Goal: Check status: Check status

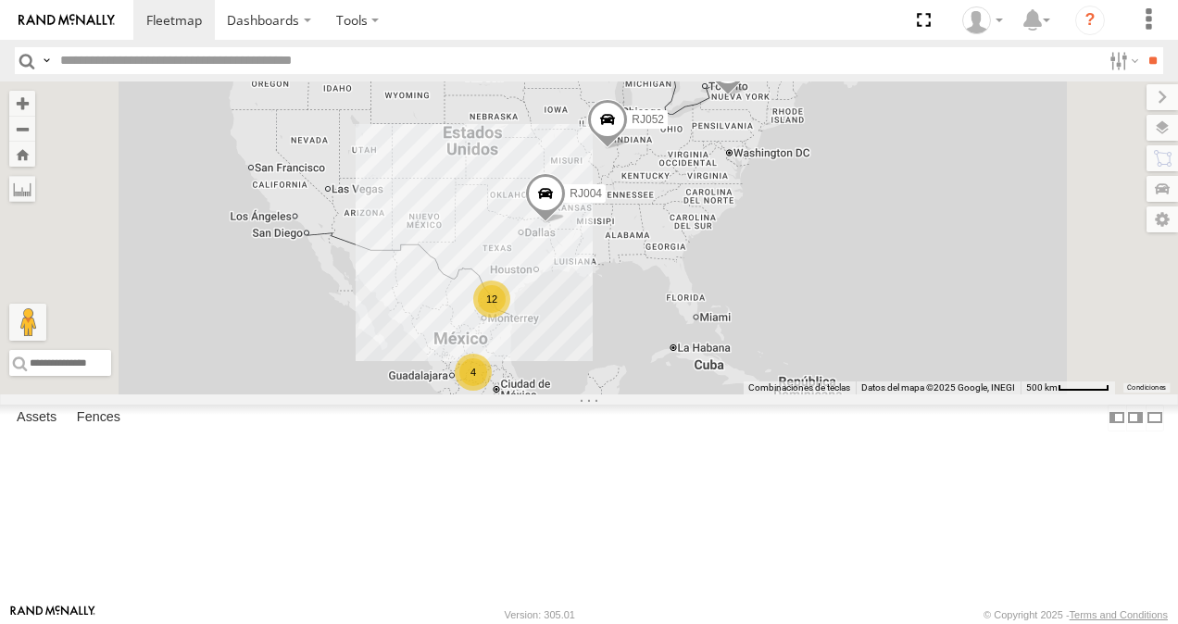
scroll to position [93, 0]
click at [0, 0] on div "RJ014" at bounding box center [0, 0] width 0 height 0
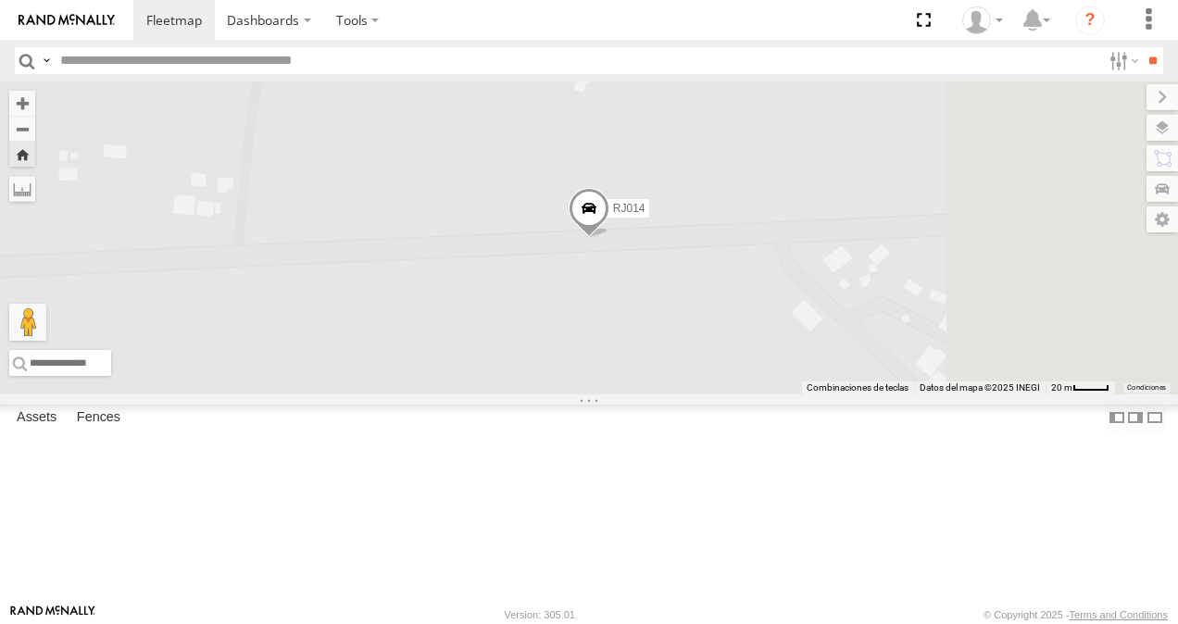
click at [609, 238] on span at bounding box center [588, 213] width 41 height 50
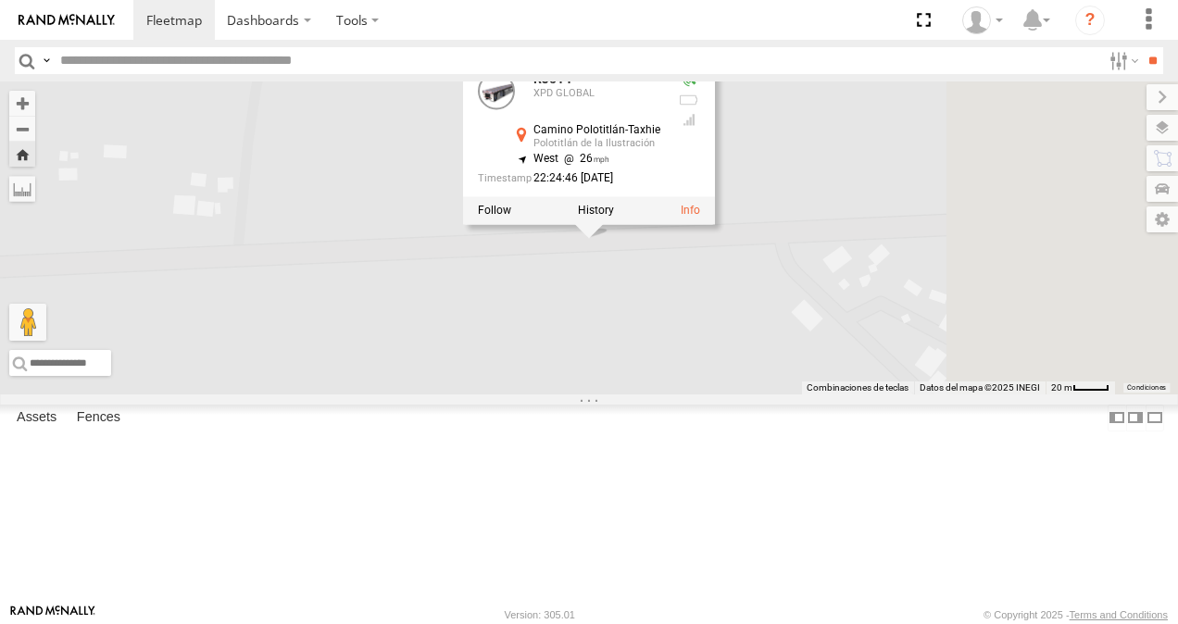
click at [1027, 340] on div "RJ014 RJ014 XPD GLOBAL Camino Polotitlán-Taxhie Polotitlán de la Ilustración 20…" at bounding box center [589, 237] width 1178 height 313
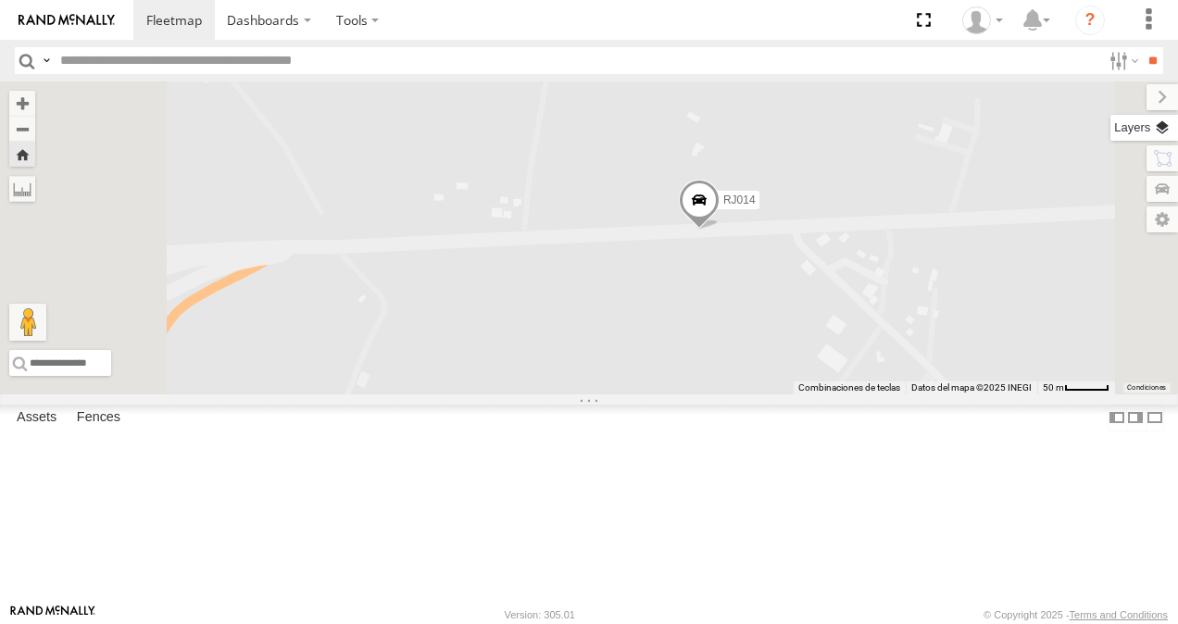
click at [1157, 131] on label at bounding box center [1144, 128] width 68 height 26
click at [0, 0] on span "Basemaps" at bounding box center [0, 0] width 0 height 0
click at [0, 0] on span "Satellite + Roadmap" at bounding box center [0, 0] width 0 height 0
click at [756, 394] on div "RJ014" at bounding box center [589, 237] width 1178 height 313
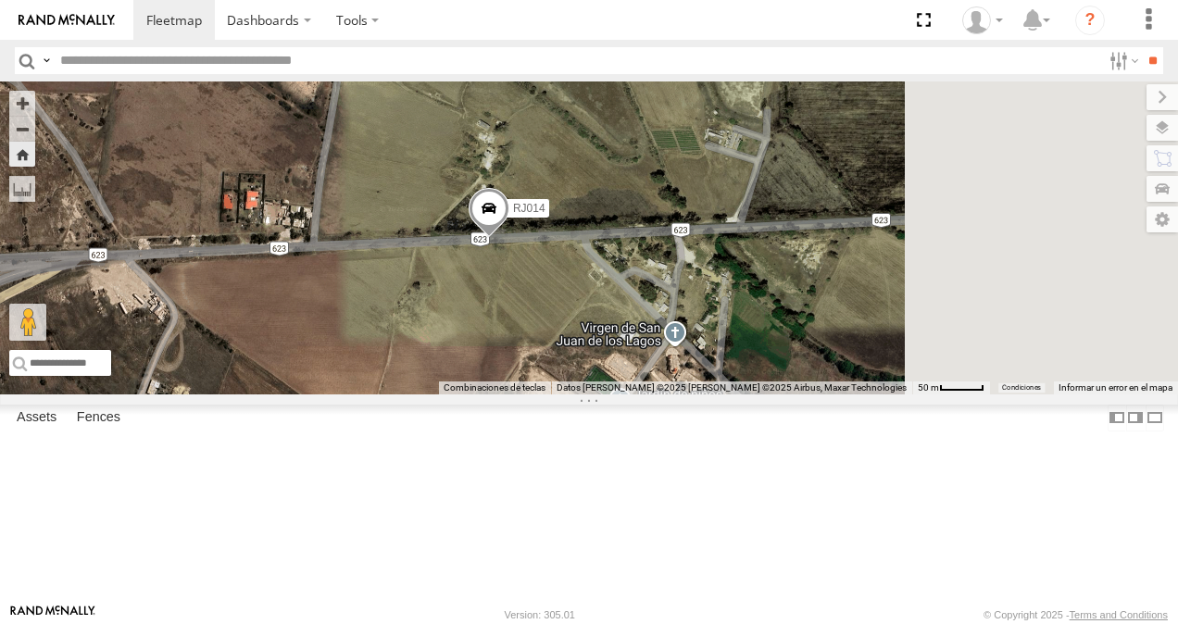
drag, startPoint x: 681, startPoint y: 424, endPoint x: 580, endPoint y: 430, distance: 102.0
click at [580, 394] on div "RJ014" at bounding box center [589, 237] width 1178 height 313
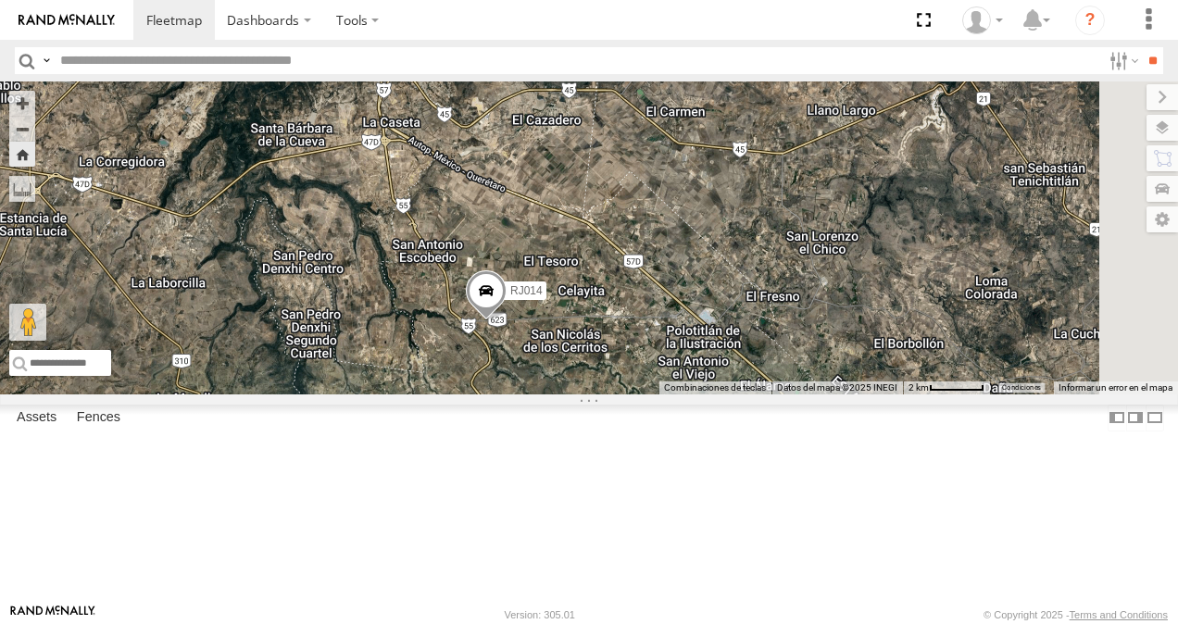
drag, startPoint x: 818, startPoint y: 425, endPoint x: 724, endPoint y: 449, distance: 96.6
click at [725, 394] on div "RJ014" at bounding box center [589, 237] width 1178 height 313
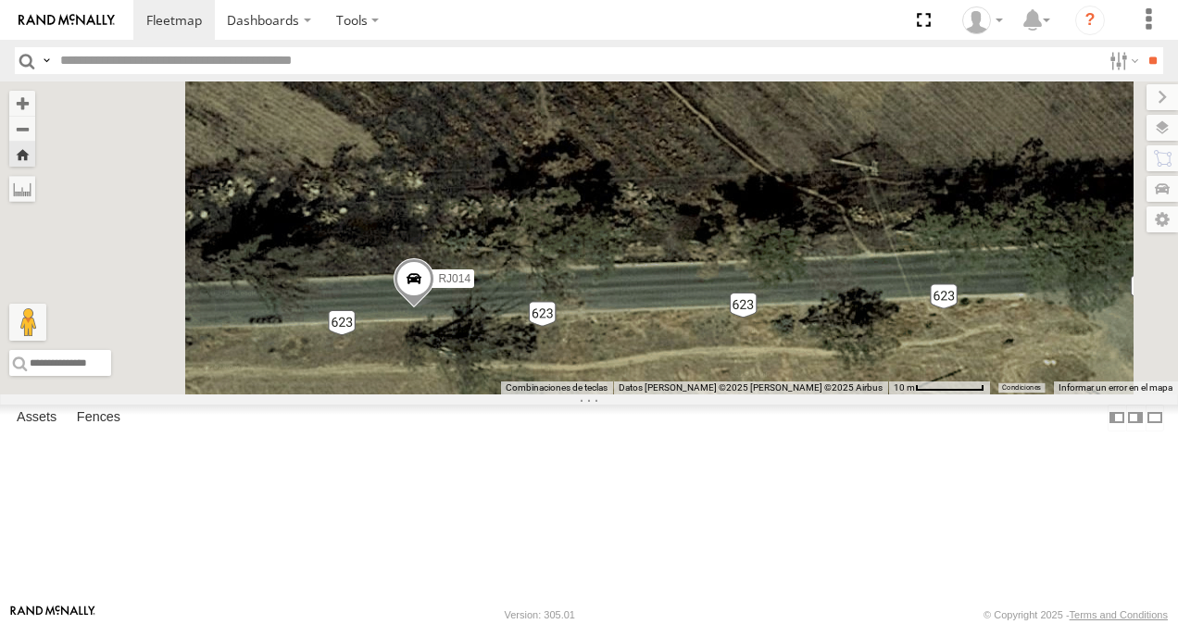
drag, startPoint x: 674, startPoint y: 468, endPoint x: 711, endPoint y: 476, distance: 38.0
click at [711, 394] on div "RJ014" at bounding box center [589, 237] width 1178 height 313
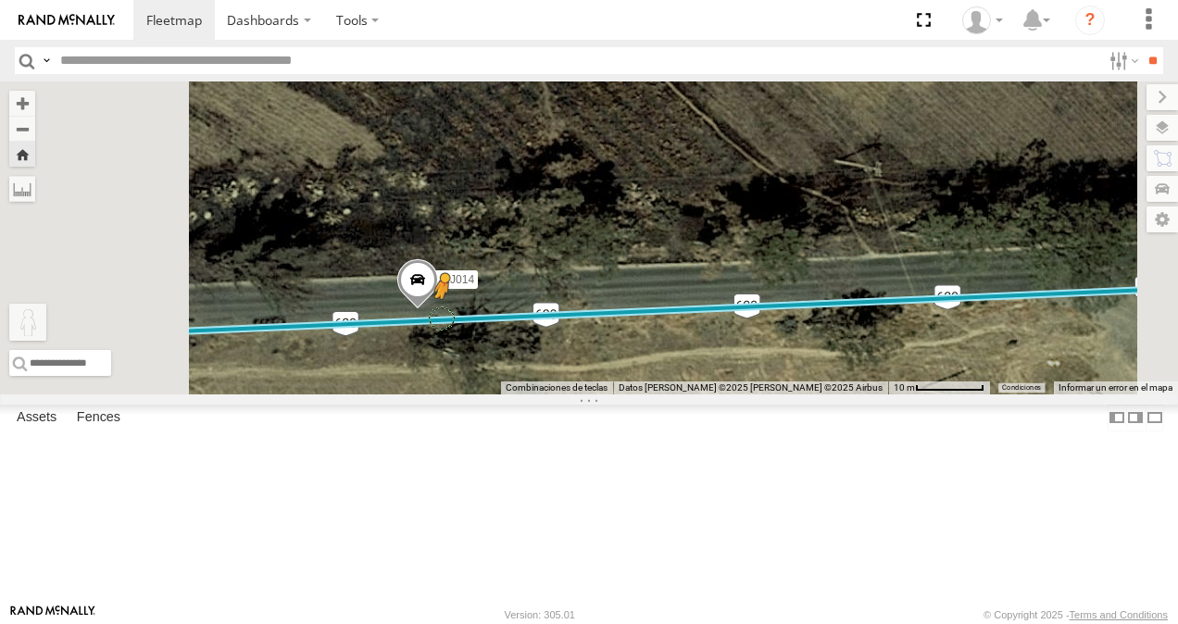
drag, startPoint x: 517, startPoint y: 504, endPoint x: 685, endPoint y: 415, distance: 190.5
click at [685, 394] on div "RJ014 Para activar la función de arrastrar con el teclado, presiona Alt + Intro…" at bounding box center [589, 237] width 1178 height 313
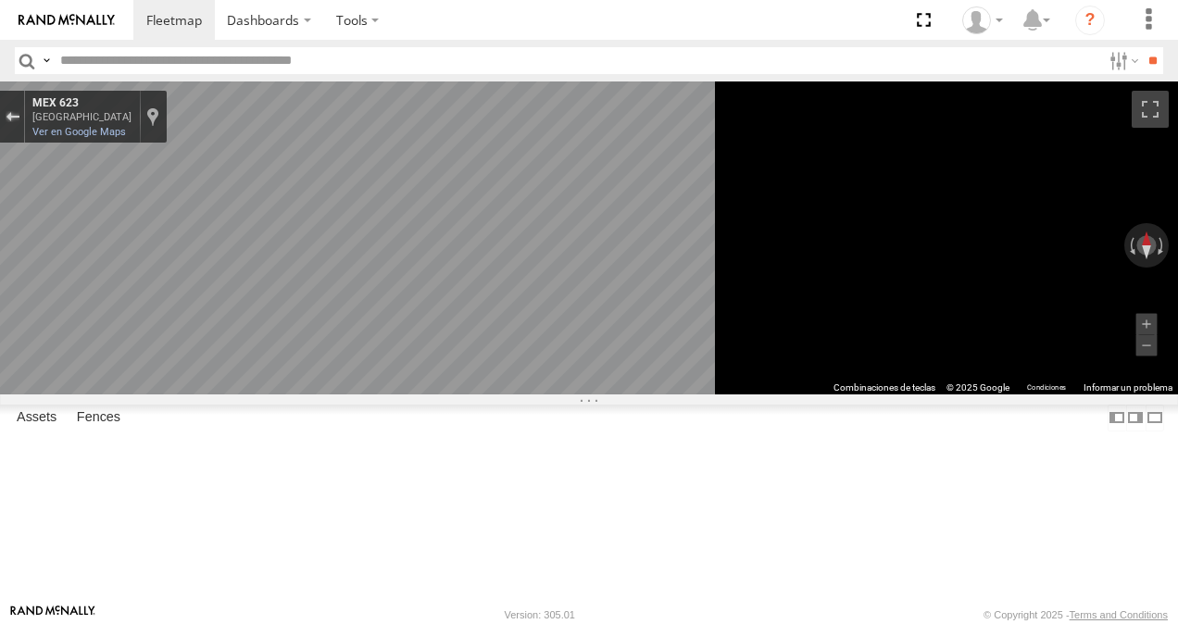
click at [19, 120] on div "Sal de Street View" at bounding box center [13, 116] width 14 height 11
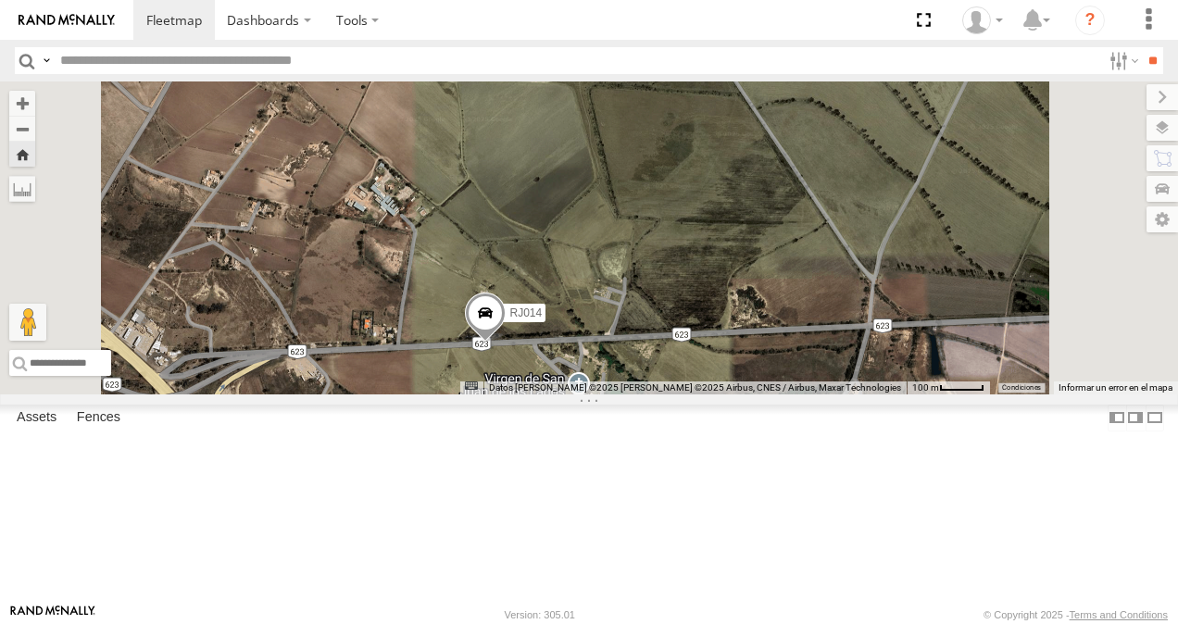
drag, startPoint x: 717, startPoint y: 454, endPoint x: 705, endPoint y: 428, distance: 28.6
click at [712, 394] on div "RJ014 Cargando..." at bounding box center [589, 237] width 1178 height 313
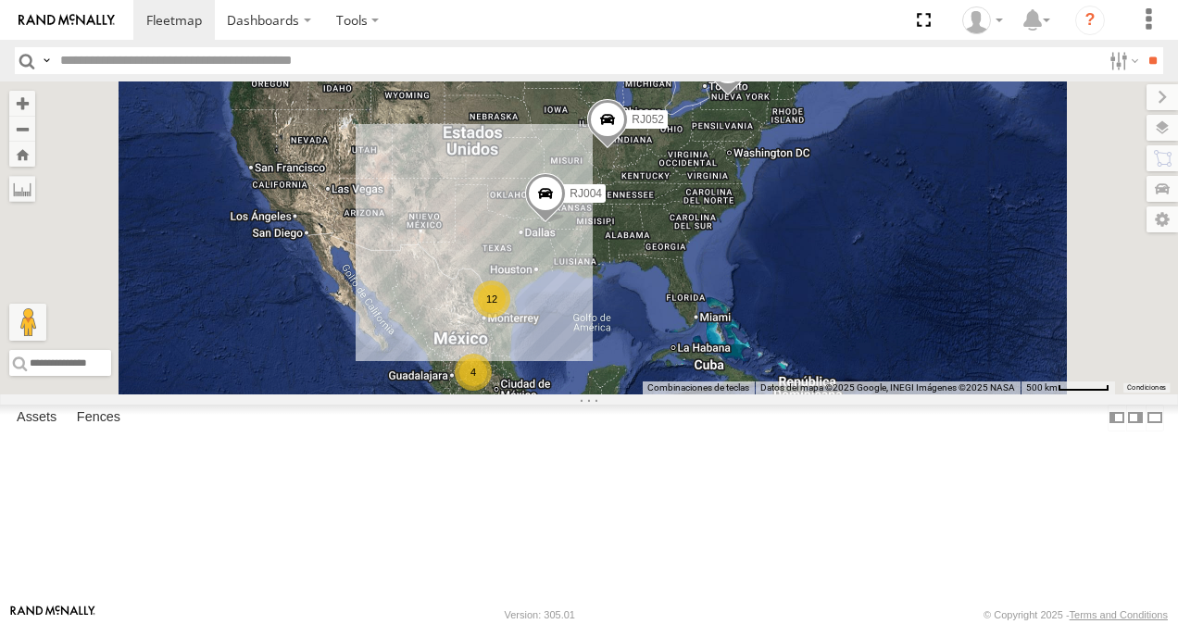
scroll to position [93, 0]
click at [0, 0] on div "RJ014" at bounding box center [0, 0] width 0 height 0
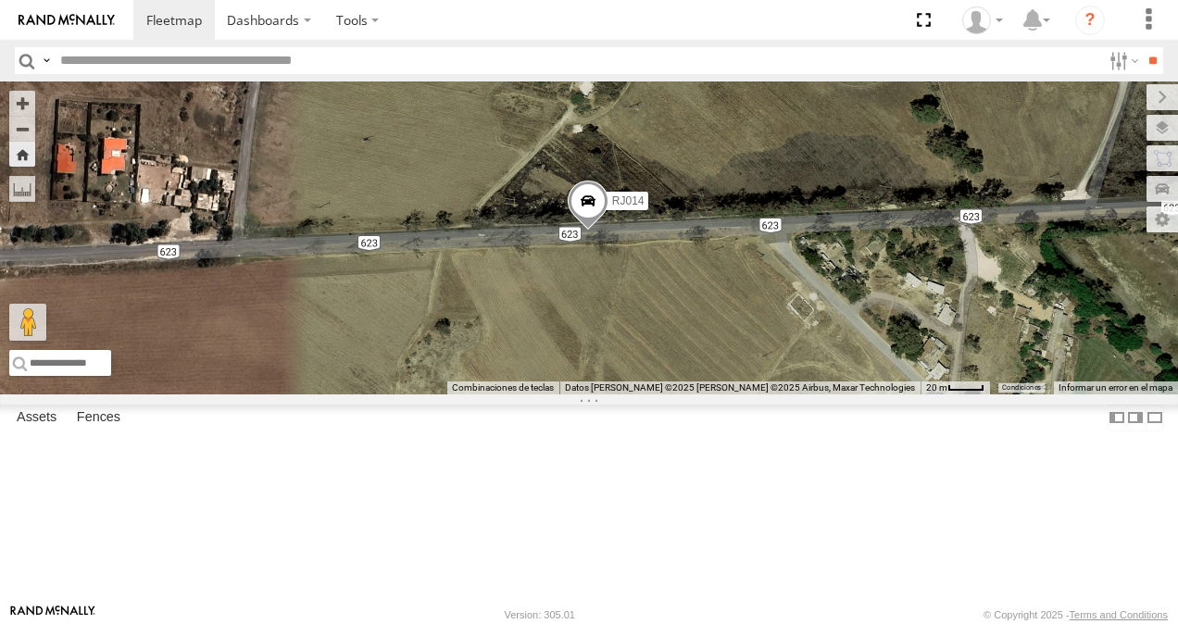
drag, startPoint x: 885, startPoint y: 300, endPoint x: 826, endPoint y: 235, distance: 87.8
click at [826, 235] on div "RJ014" at bounding box center [589, 237] width 1178 height 313
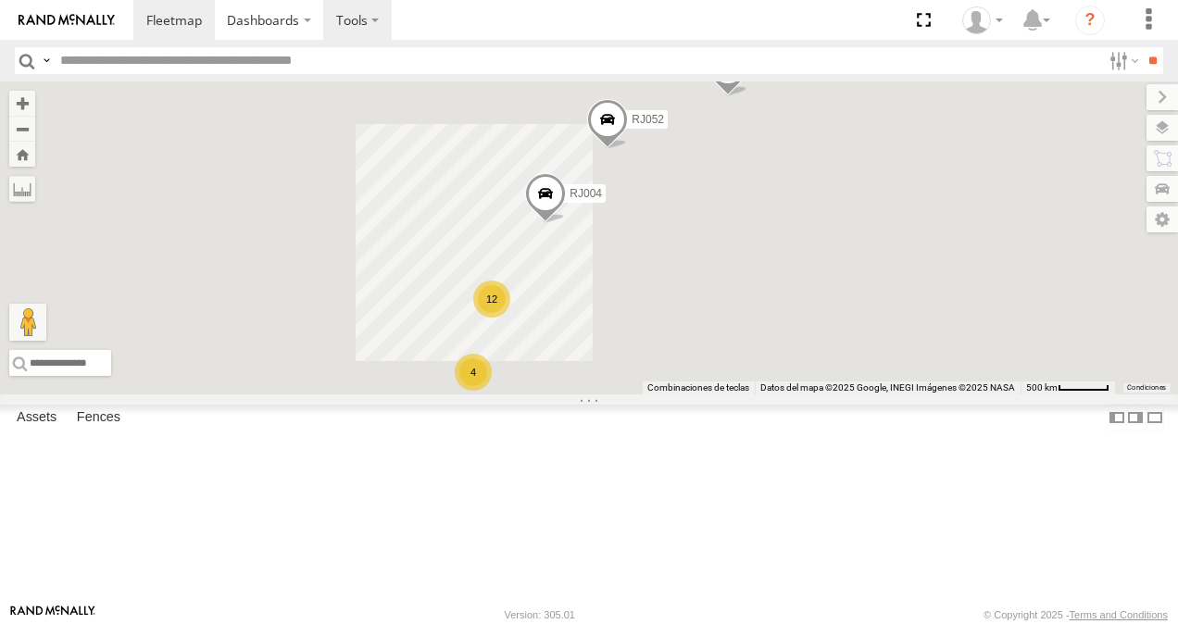
scroll to position [0, 0]
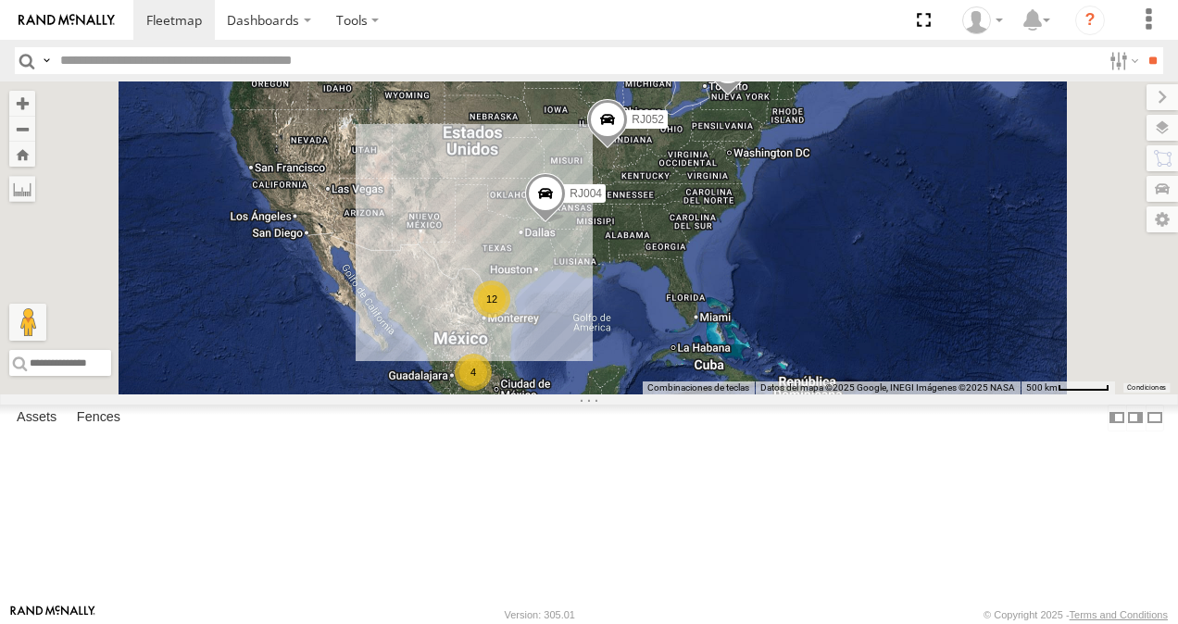
scroll to position [93, 0]
click at [0, 0] on div "RJ014" at bounding box center [0, 0] width 0 height 0
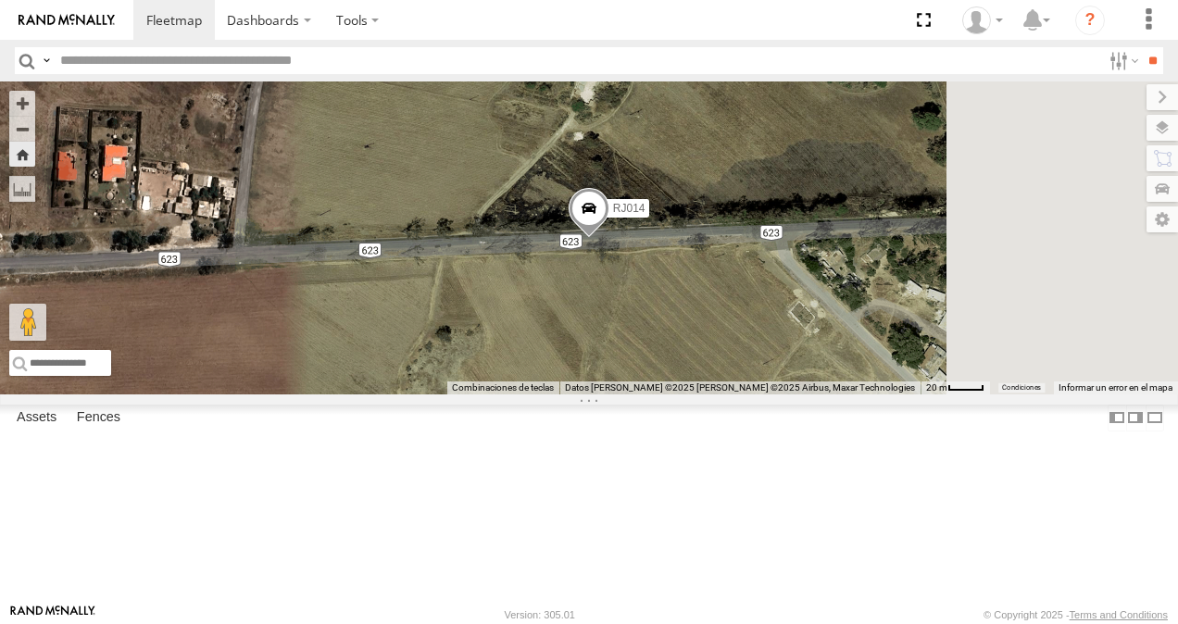
click at [609, 238] on span at bounding box center [588, 213] width 41 height 50
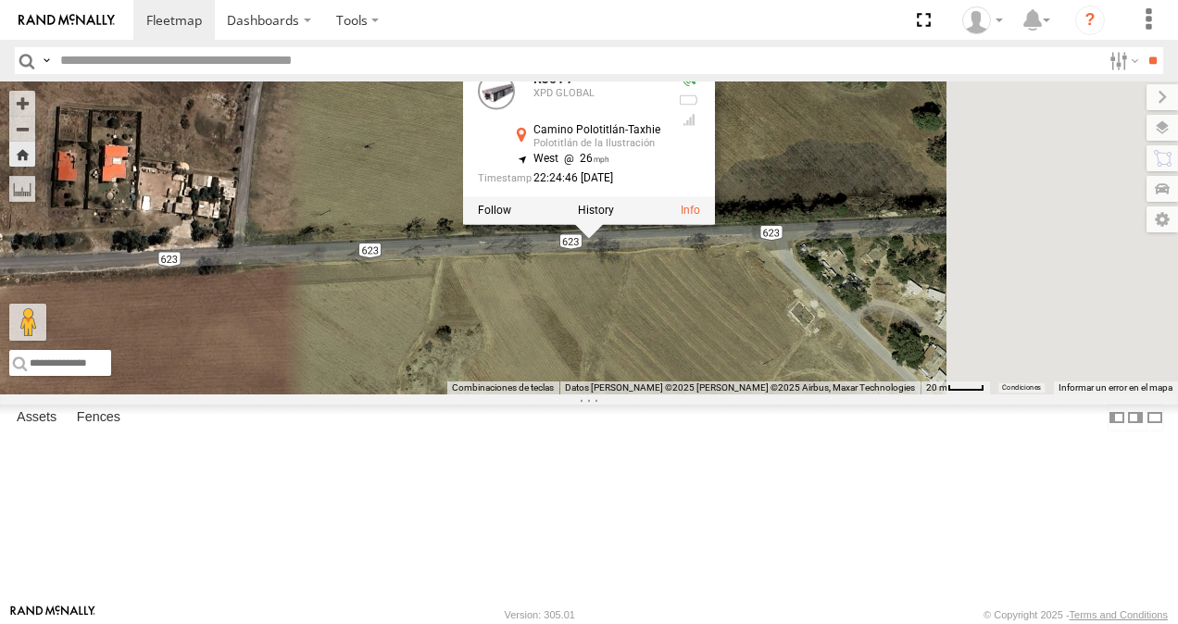
click at [957, 367] on div "RJ014 RJ014 XPD GLOBAL Camino Polotitlán-Taxhie Polotitlán de la Ilustración 20…" at bounding box center [589, 237] width 1178 height 313
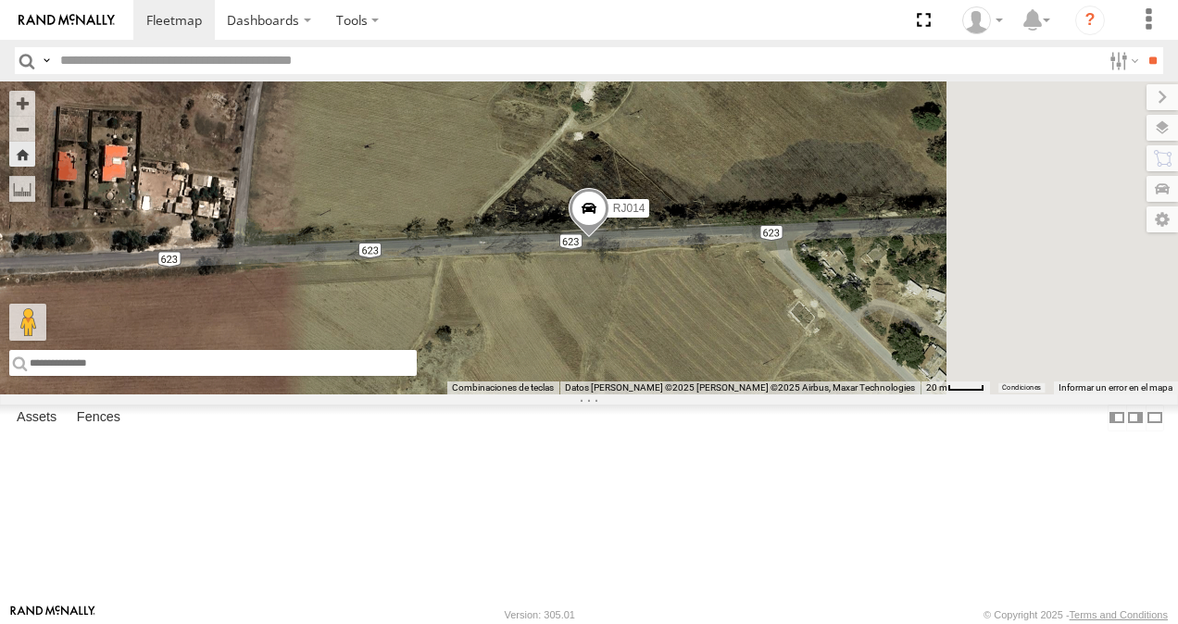
click at [417, 376] on input "text" at bounding box center [212, 363] width 407 height 26
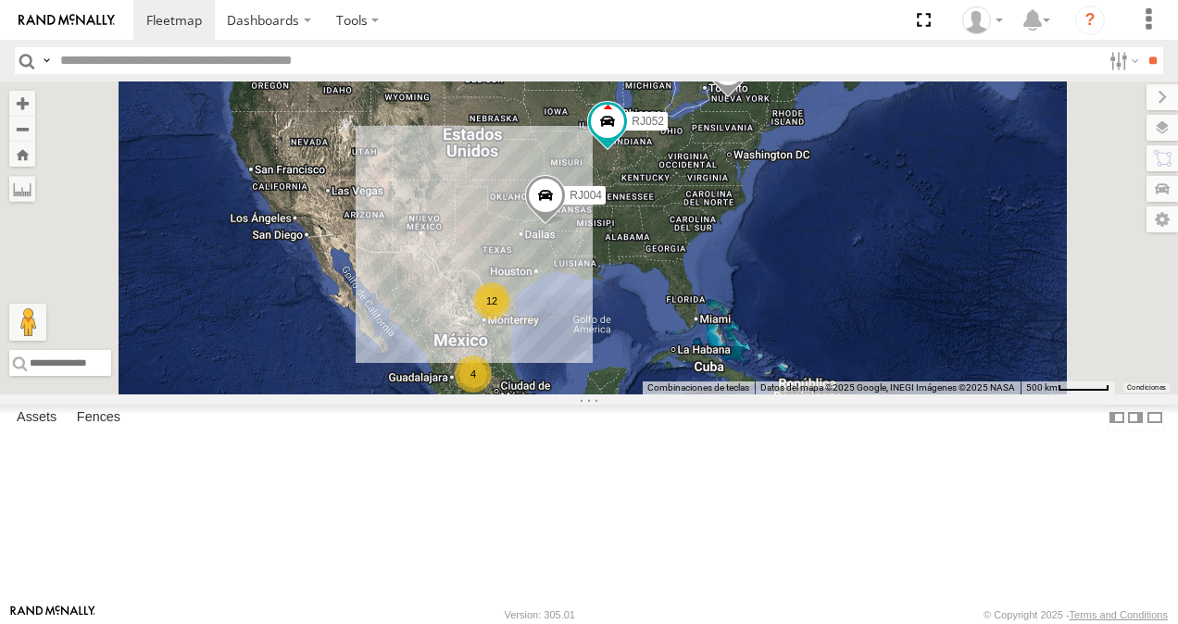
click at [0, 0] on div "XPD GLOBAL" at bounding box center [0, 0] width 0 height 0
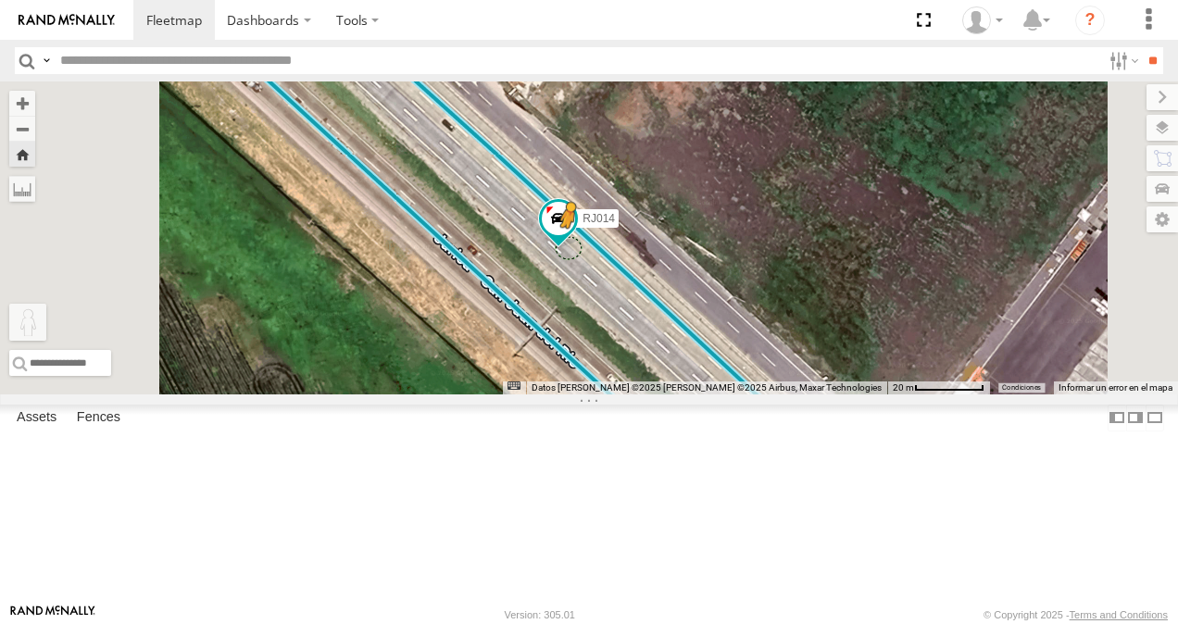
drag, startPoint x: 500, startPoint y: 528, endPoint x: 816, endPoint y: 343, distance: 366.0
click at [816, 343] on div "RJ014 Para activar la función de arrastrar con el teclado, presiona Alt + Intro…" at bounding box center [589, 237] width 1178 height 313
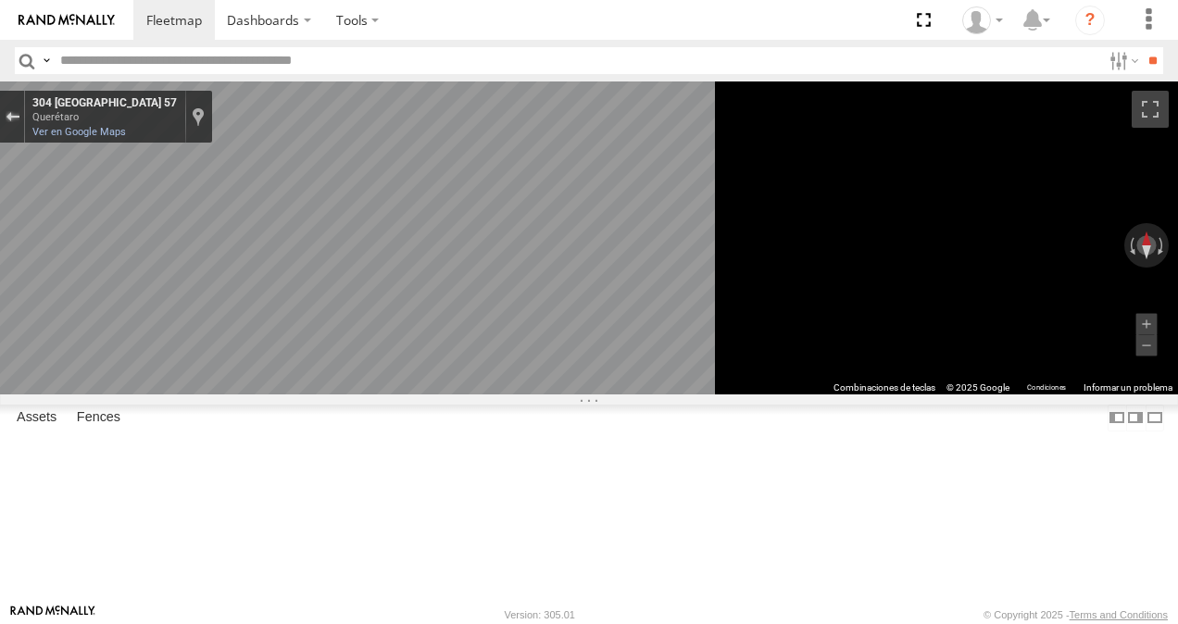
drag, startPoint x: 478, startPoint y: 113, endPoint x: 515, endPoint y: 119, distance: 37.4
click at [19, 113] on div "Sal de Street View" at bounding box center [13, 116] width 14 height 11
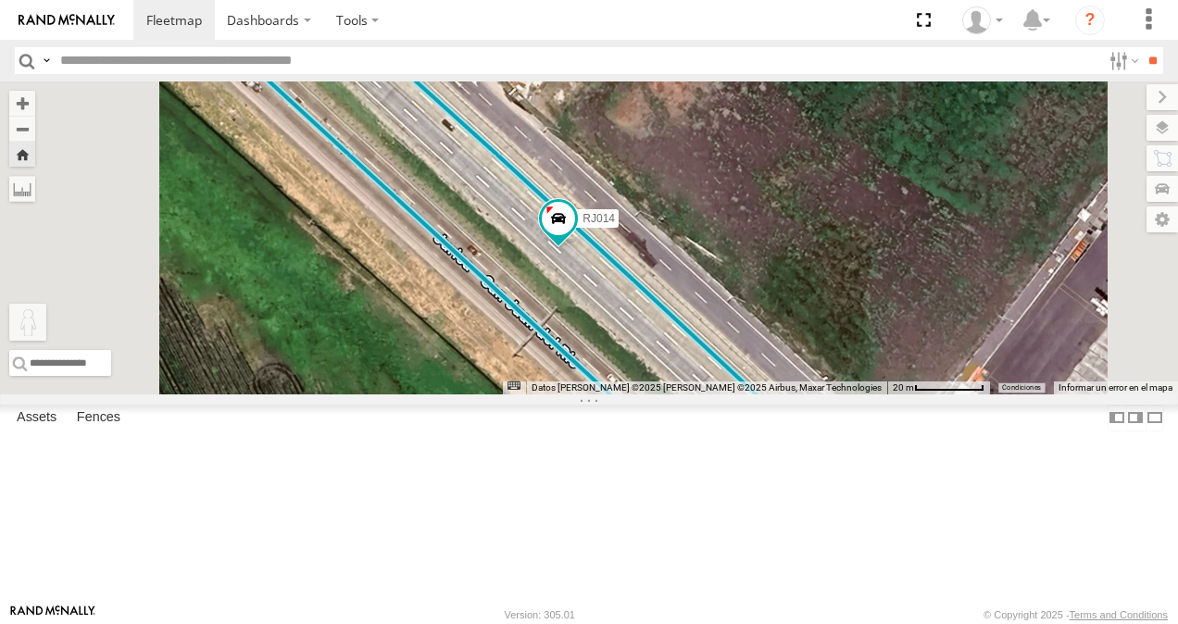
drag, startPoint x: 486, startPoint y: 524, endPoint x: 618, endPoint y: 148, distance: 398.2
click at [618, 148] on div "RJ014 Para activar la función de arrastrar con el teclado, presiona Alt + Intro…" at bounding box center [589, 237] width 1178 height 313
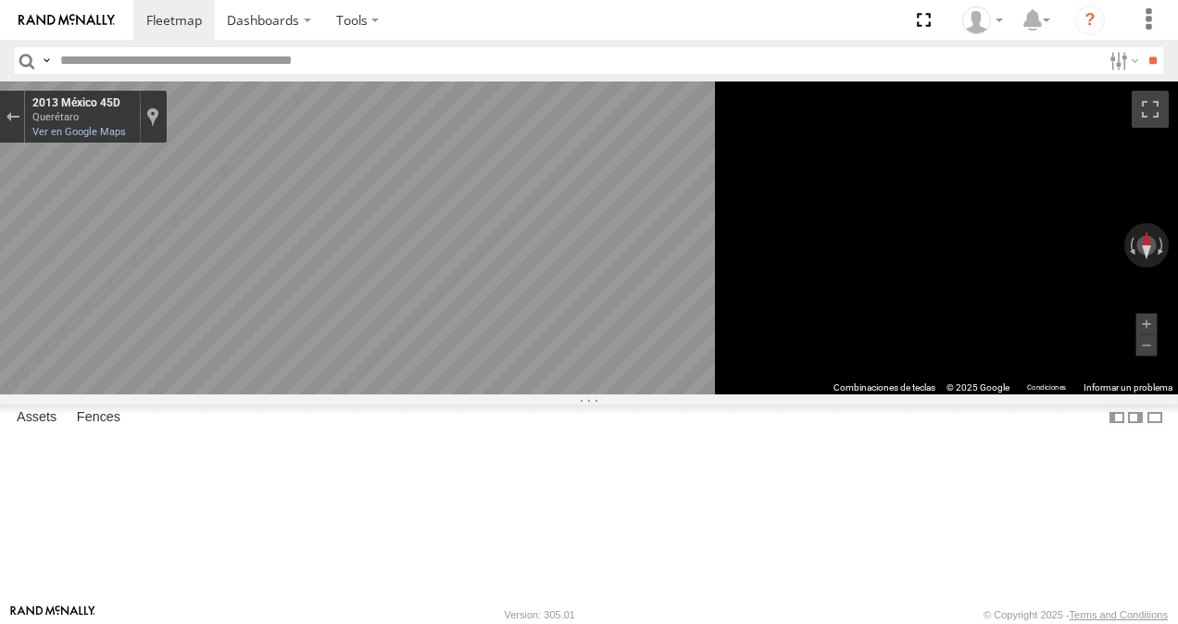
click at [25, 100] on div at bounding box center [12, 117] width 25 height 52
click at [19, 112] on div "Sal de Street View" at bounding box center [13, 116] width 14 height 11
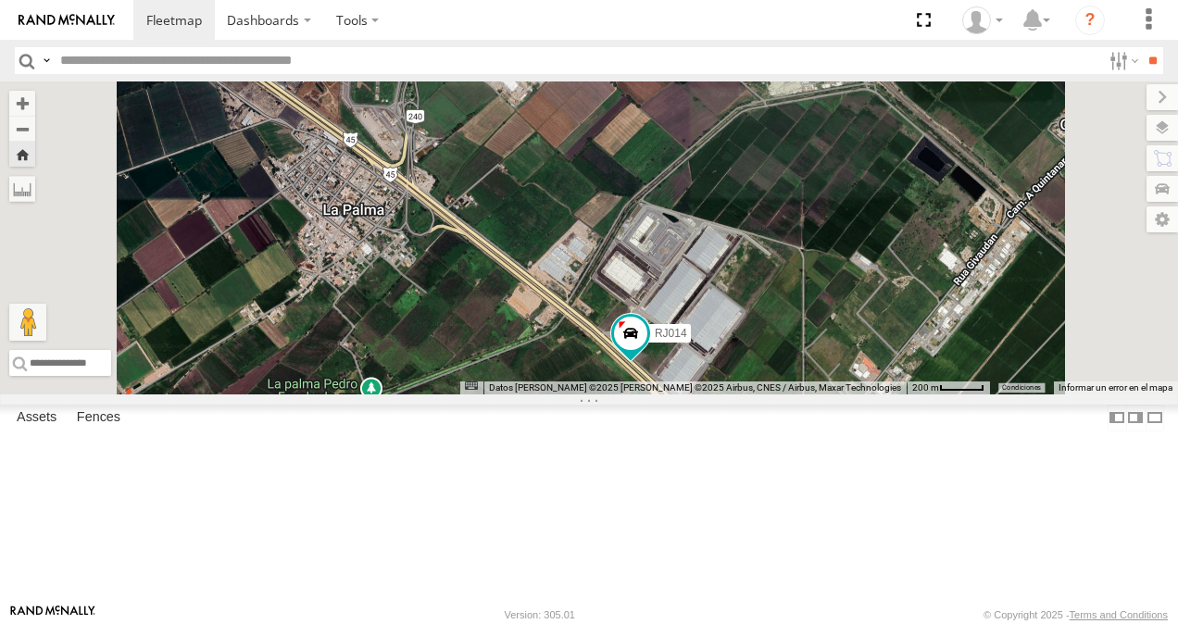
drag, startPoint x: 735, startPoint y: 361, endPoint x: 710, endPoint y: 493, distance: 133.8
click at [710, 394] on div "RJ014 Cargando..." at bounding box center [589, 237] width 1178 height 313
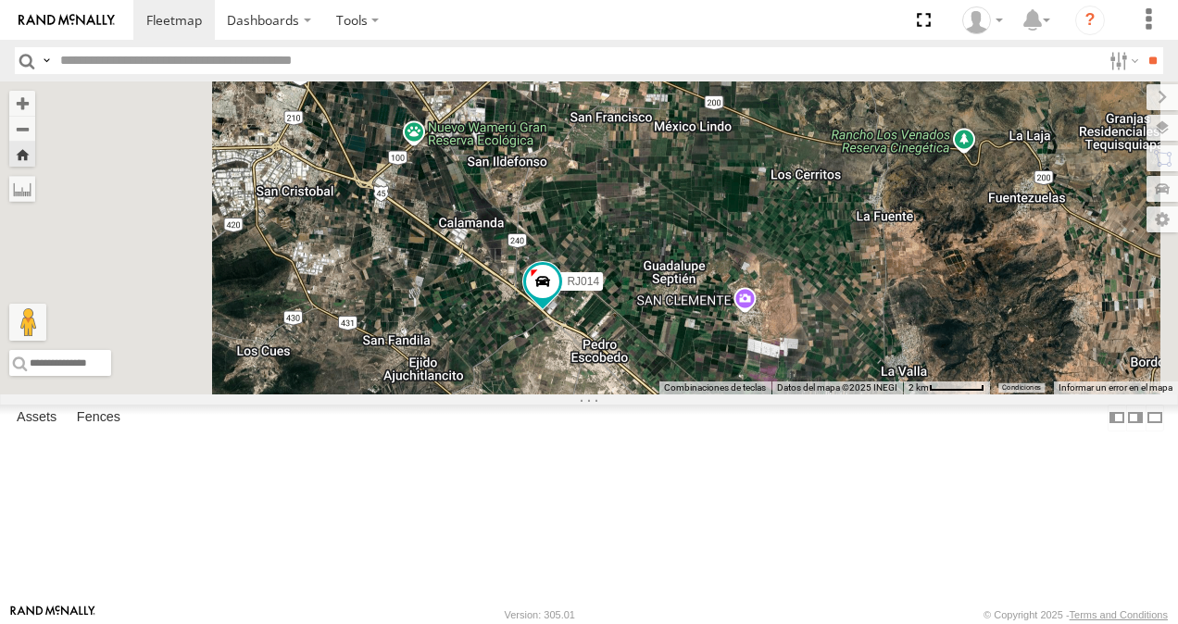
click at [793, 394] on div "RJ014 Cargando..." at bounding box center [589, 237] width 1178 height 313
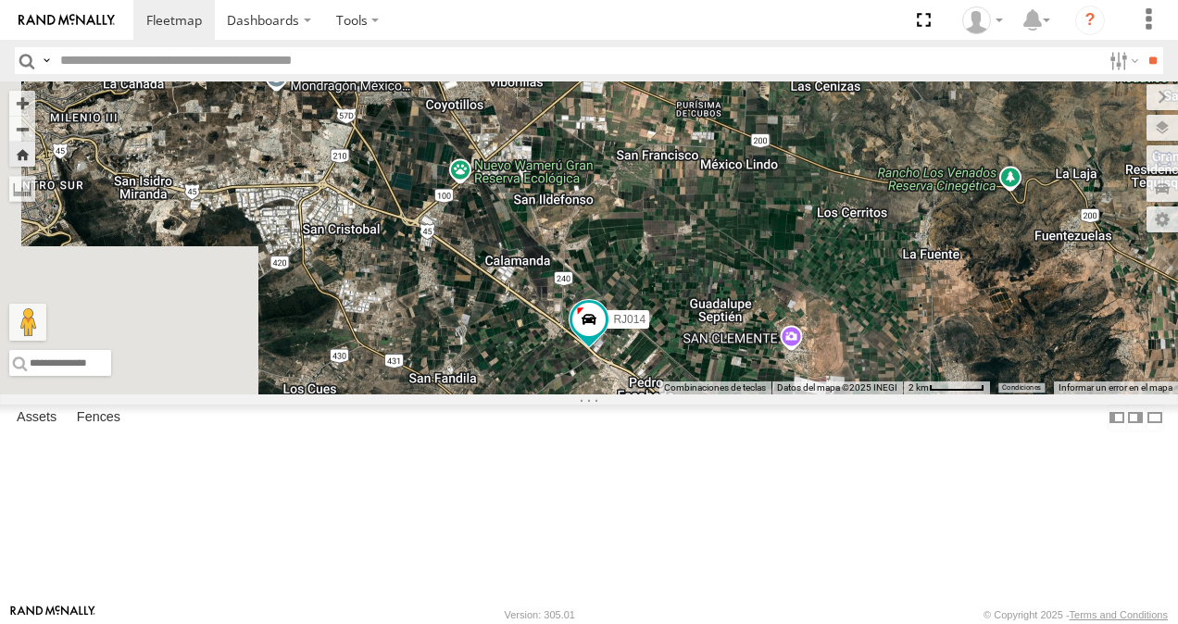
drag, startPoint x: 708, startPoint y: 416, endPoint x: 757, endPoint y: 457, distance: 64.4
click at [757, 394] on div "RJ014 Cargando..." at bounding box center [589, 237] width 1178 height 313
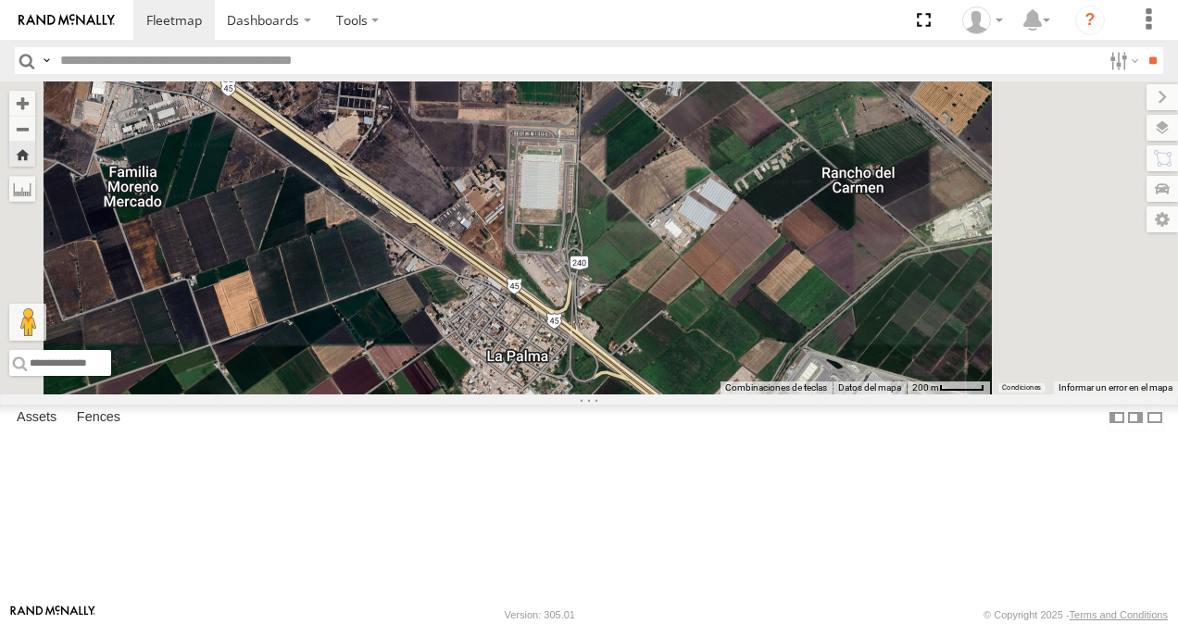
drag, startPoint x: 493, startPoint y: 535, endPoint x: 681, endPoint y: 356, distance: 259.3
click at [681, 356] on div "RJ014 Cargando... Combinaciones de teclas Datos del mapa Datos del mapa ©2025 G…" at bounding box center [589, 237] width 1178 height 313
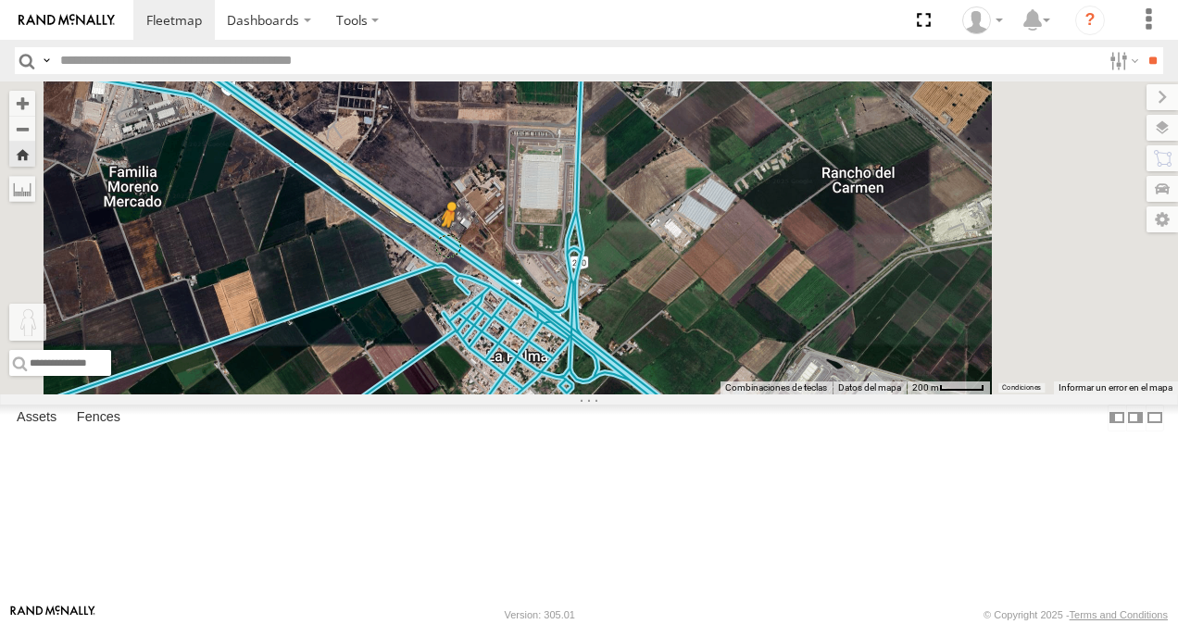
drag, startPoint x: 506, startPoint y: 520, endPoint x: 683, endPoint y: 348, distance: 246.8
click at [683, 348] on div "RJ014 Para activar la función de arrastrar con el teclado, presiona Alt + Intro…" at bounding box center [589, 237] width 1178 height 313
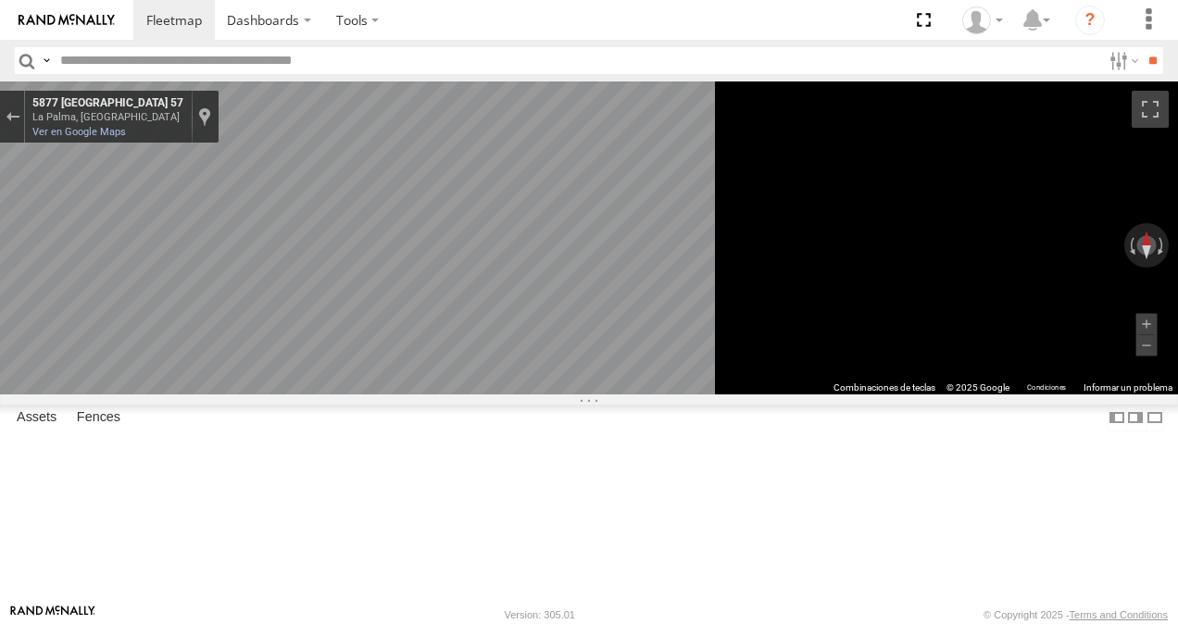
click at [183, 112] on div "La Palma, Querétaro" at bounding box center [107, 117] width 151 height 12
click at [211, 111] on div "5877 México 57 La Palma, Querétaro 5877 México 57" at bounding box center [121, 109] width 179 height 27
click at [183, 119] on div "La Palma, Querétaro" at bounding box center [107, 117] width 151 height 12
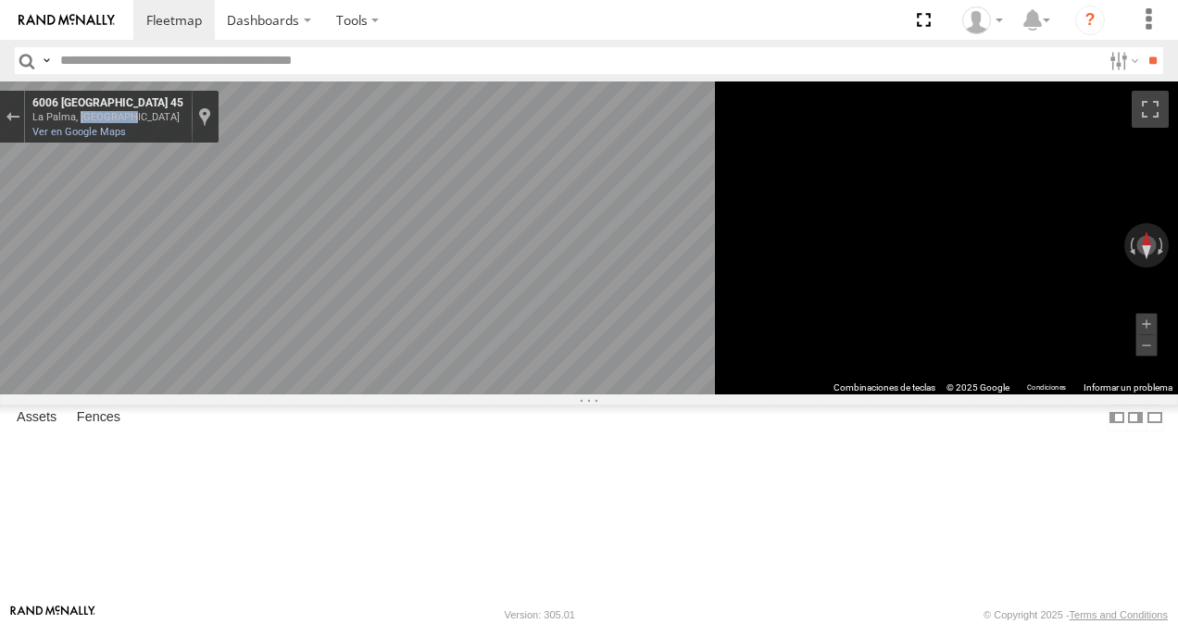
click at [183, 119] on div "La Palma, Querétaro" at bounding box center [107, 117] width 151 height 12
drag, startPoint x: 541, startPoint y: 115, endPoint x: 524, endPoint y: 113, distance: 16.8
click at [183, 113] on div "La Palma, Querétaro" at bounding box center [107, 117] width 151 height 12
click at [19, 119] on div "Sal de Street View" at bounding box center [13, 116] width 14 height 11
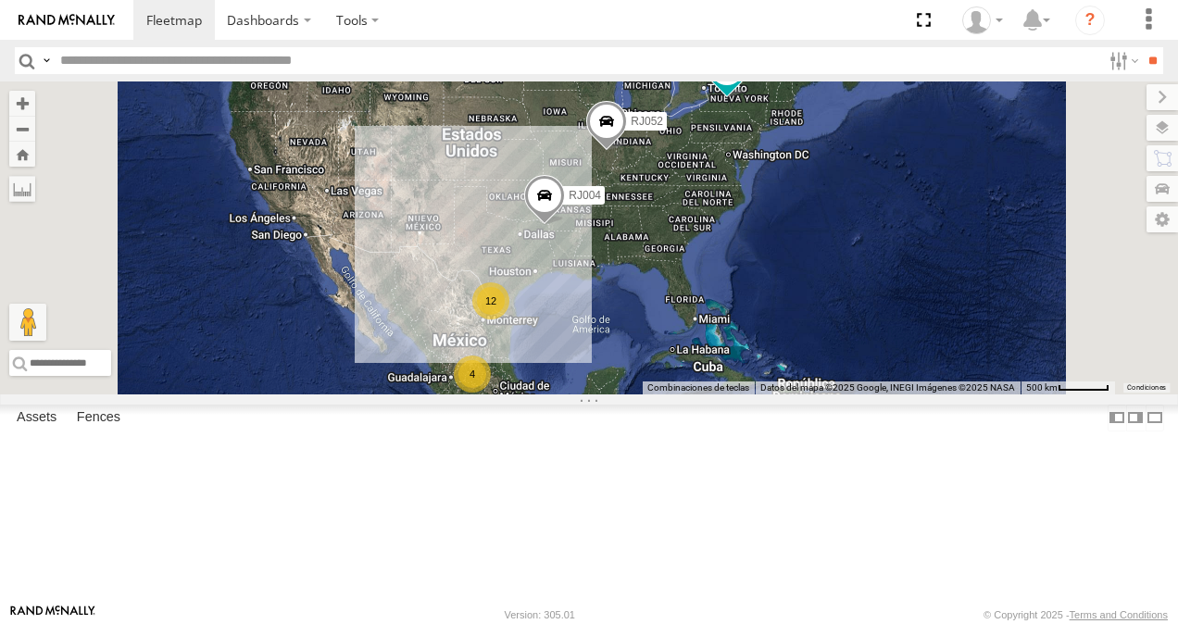
scroll to position [93, 0]
click at [0, 0] on div "RJ014" at bounding box center [0, 0] width 0 height 0
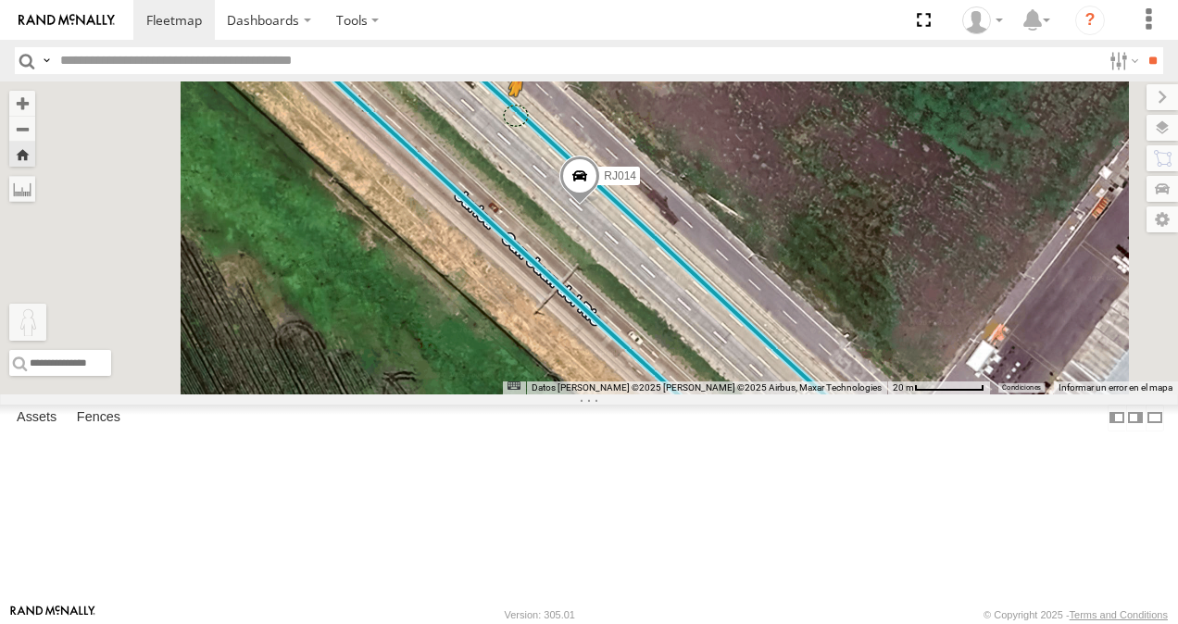
drag, startPoint x: 492, startPoint y: 520, endPoint x: 747, endPoint y: 218, distance: 395.5
click at [747, 218] on div "RJ014 Para activar la función de arrastrar con el teclado, presiona Alt + Intro…" at bounding box center [589, 237] width 1178 height 313
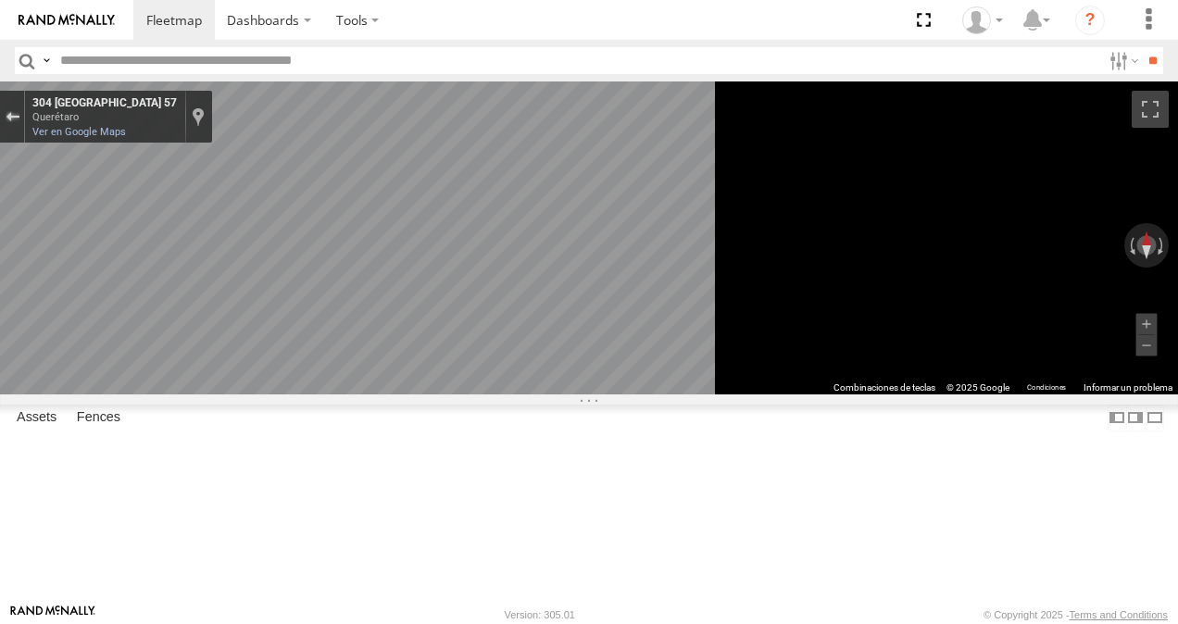
click at [19, 118] on div "Sal de Street View" at bounding box center [13, 116] width 14 height 11
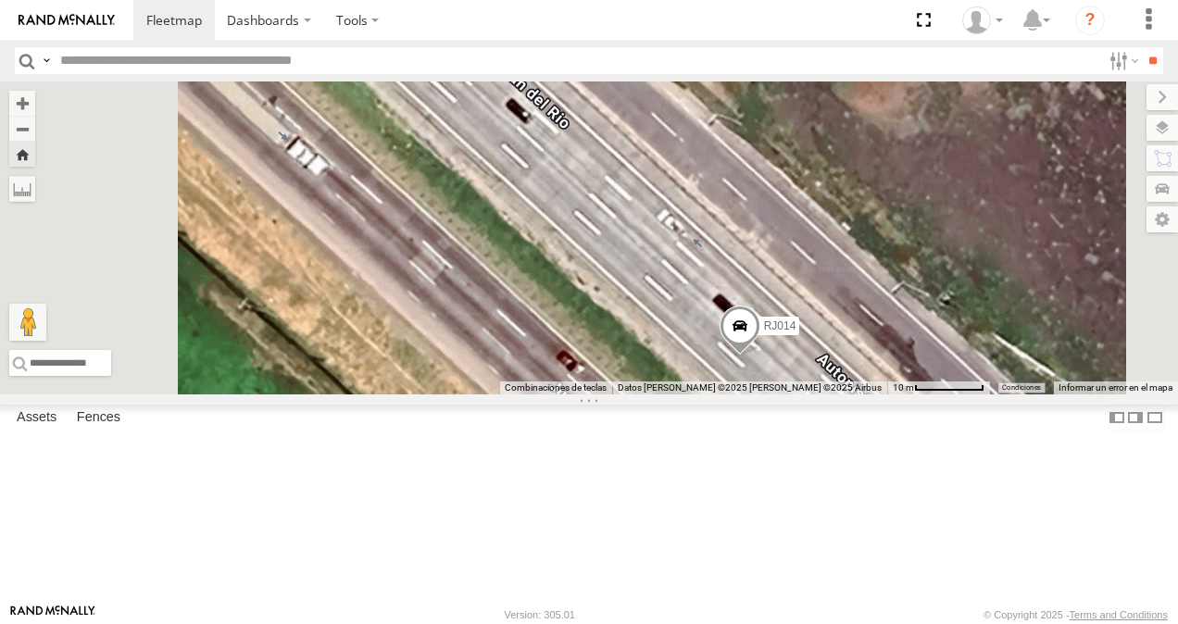
drag, startPoint x: 735, startPoint y: 268, endPoint x: 818, endPoint y: 480, distance: 226.9
click at [817, 394] on div "RJ014 Cargando..." at bounding box center [589, 237] width 1178 height 313
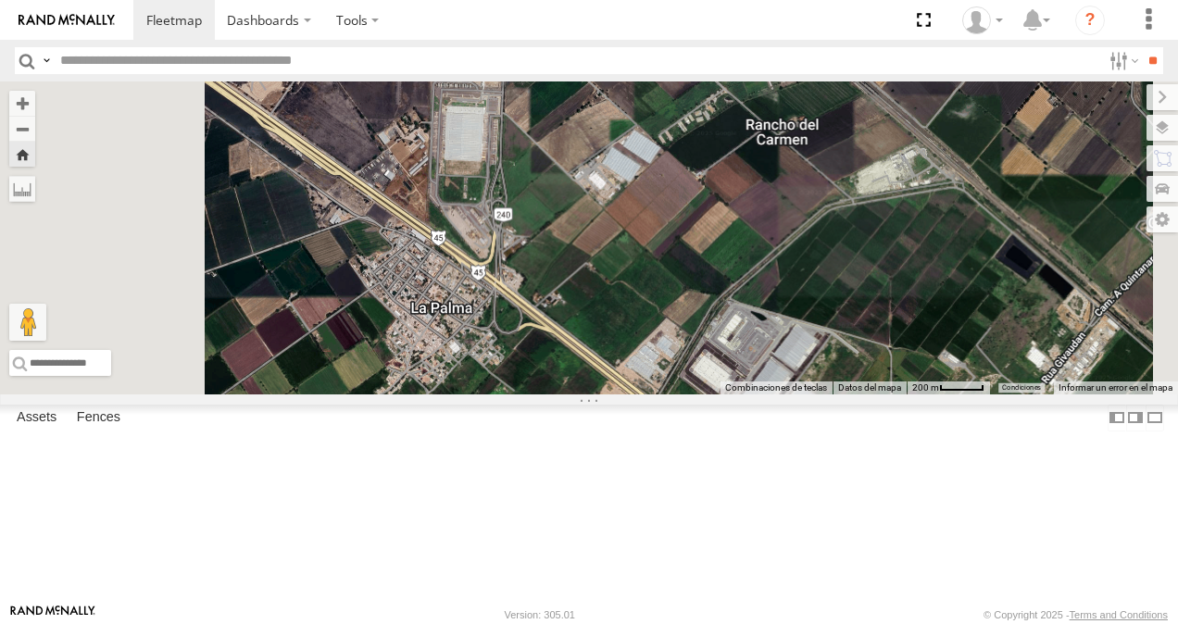
drag, startPoint x: 759, startPoint y: 324, endPoint x: 841, endPoint y: 520, distance: 212.5
click at [874, 394] on div "RJ014 Cargando..." at bounding box center [589, 237] width 1178 height 313
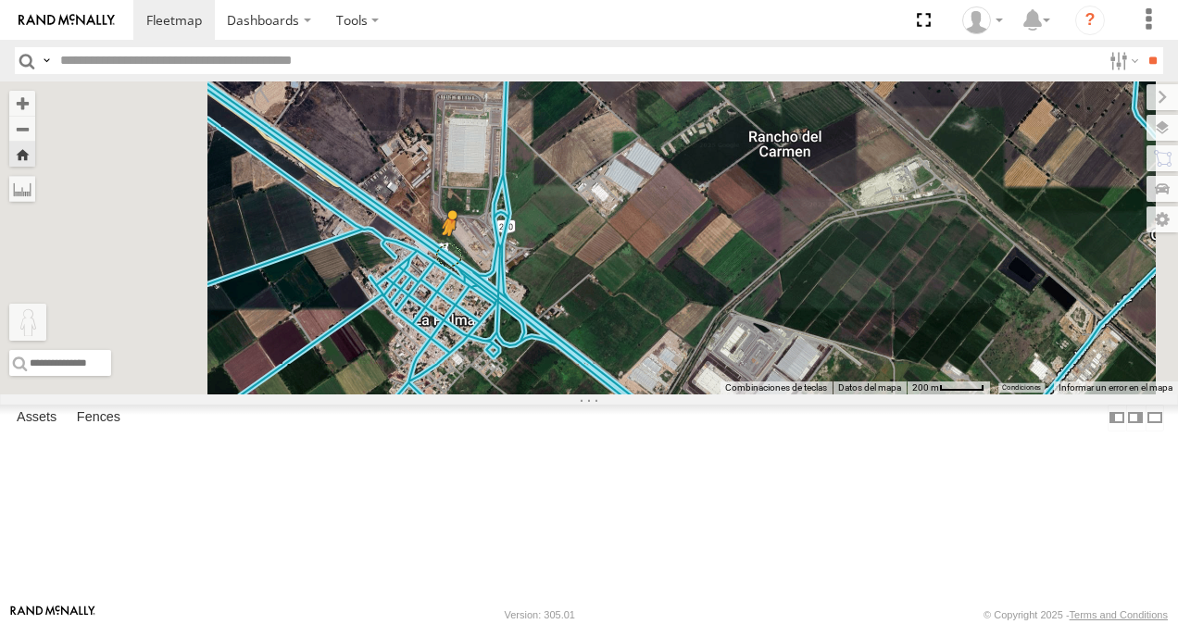
drag, startPoint x: 498, startPoint y: 524, endPoint x: 680, endPoint y: 359, distance: 245.1
click at [680, 359] on div "RJ014 Para activar la función de arrastrar con el teclado, presiona Alt + Intro…" at bounding box center [589, 237] width 1178 height 313
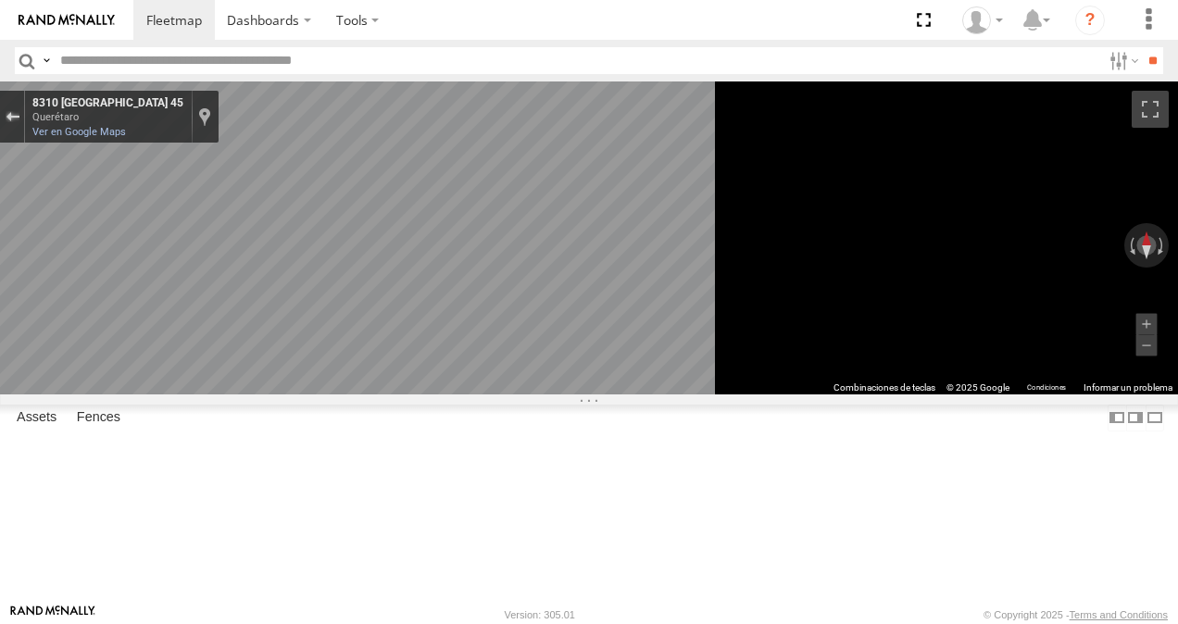
click at [19, 120] on div "Sal de Street View" at bounding box center [13, 116] width 14 height 11
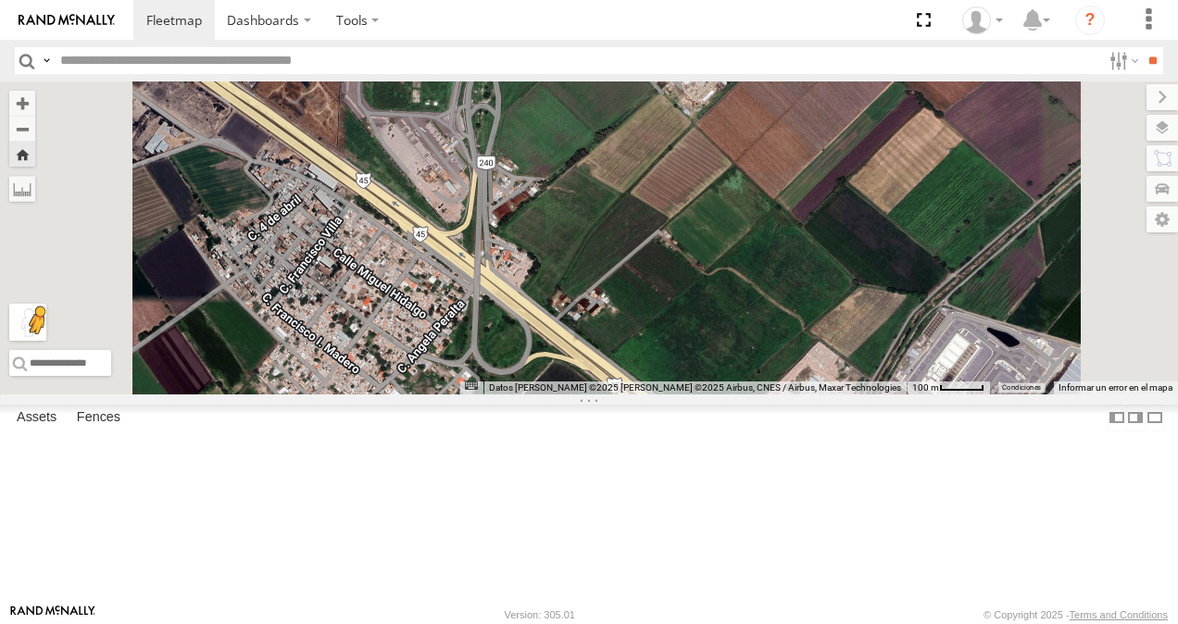
click at [507, 394] on div "RJ014 Para activar la función de arrastrar con el teclado, presiona Alt + Intro…" at bounding box center [589, 237] width 1178 height 313
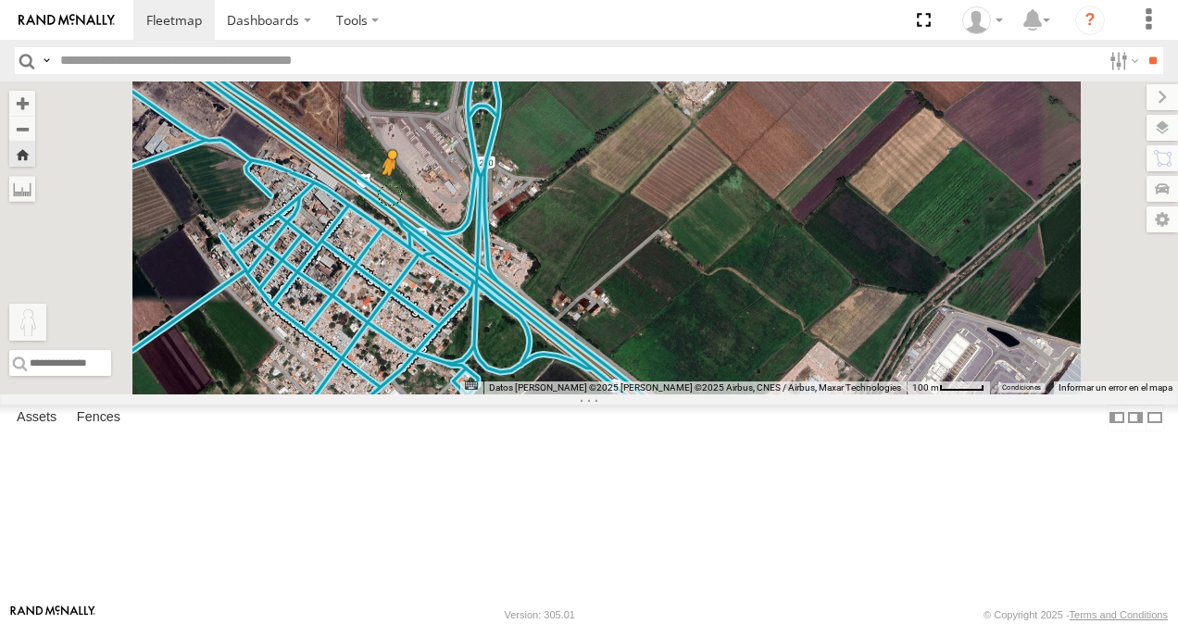
drag, startPoint x: 504, startPoint y: 526, endPoint x: 620, endPoint y: 295, distance: 258.4
click at [620, 295] on div "RJ014 Para activar la función de arrastrar con el teclado, presiona Alt + Intro…" at bounding box center [589, 237] width 1178 height 313
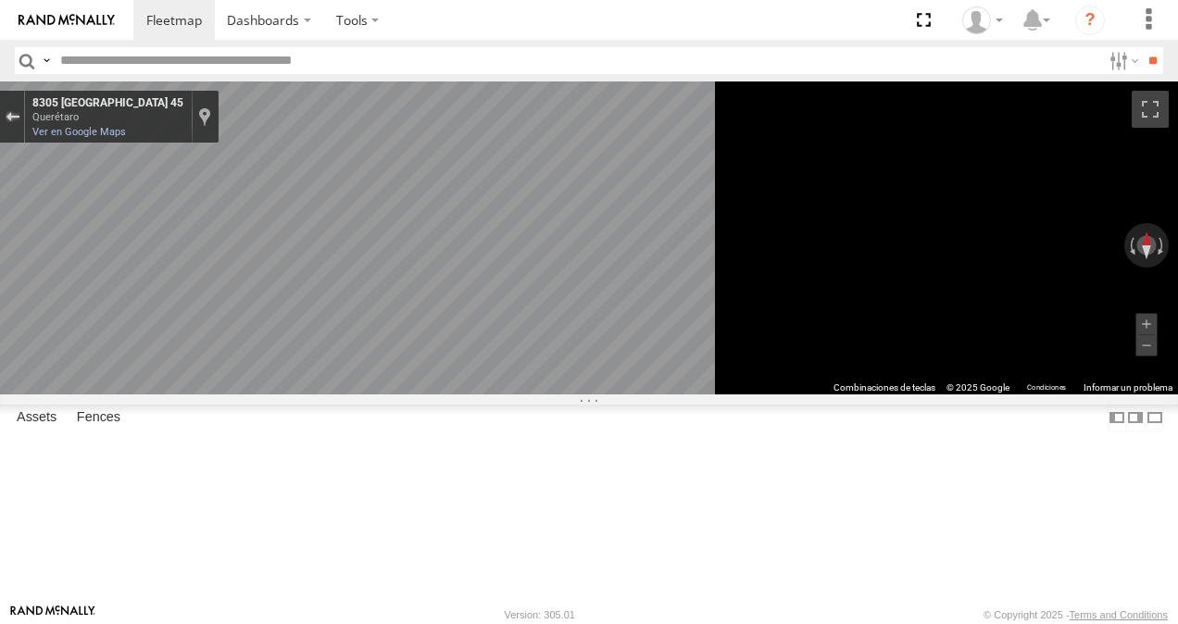
click at [19, 112] on div "Sal de Street View" at bounding box center [13, 116] width 14 height 11
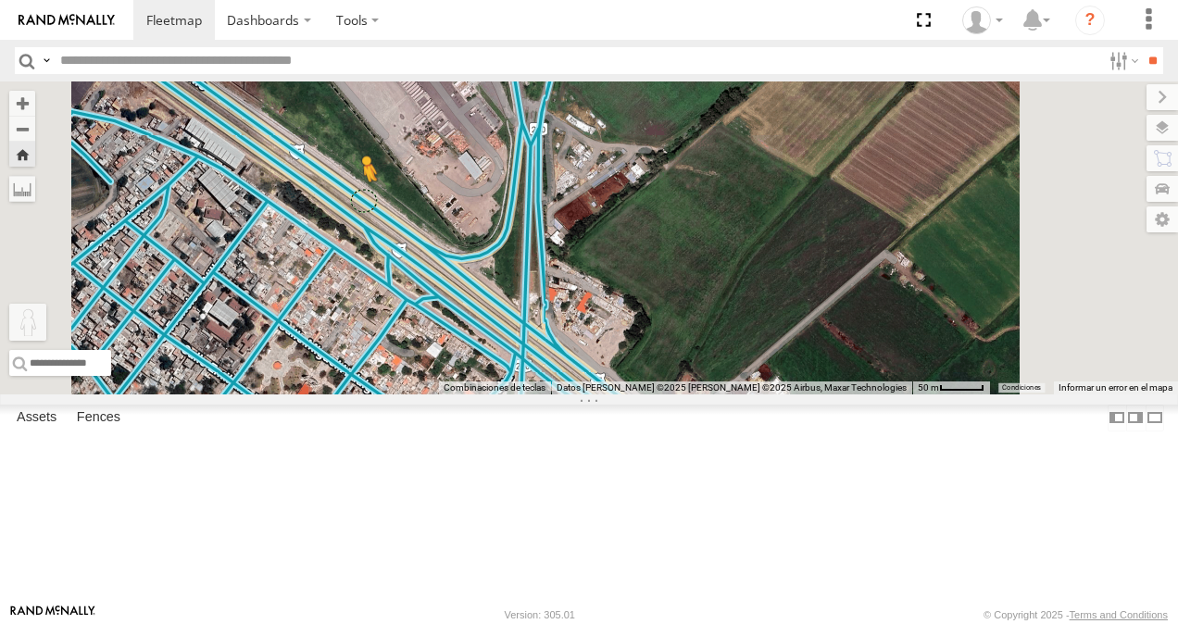
drag, startPoint x: 503, startPoint y: 535, endPoint x: 594, endPoint y: 304, distance: 248.9
click at [594, 304] on div "RJ014 Para activar la función de arrastrar con el teclado, presiona Alt + Intro…" at bounding box center [589, 237] width 1178 height 313
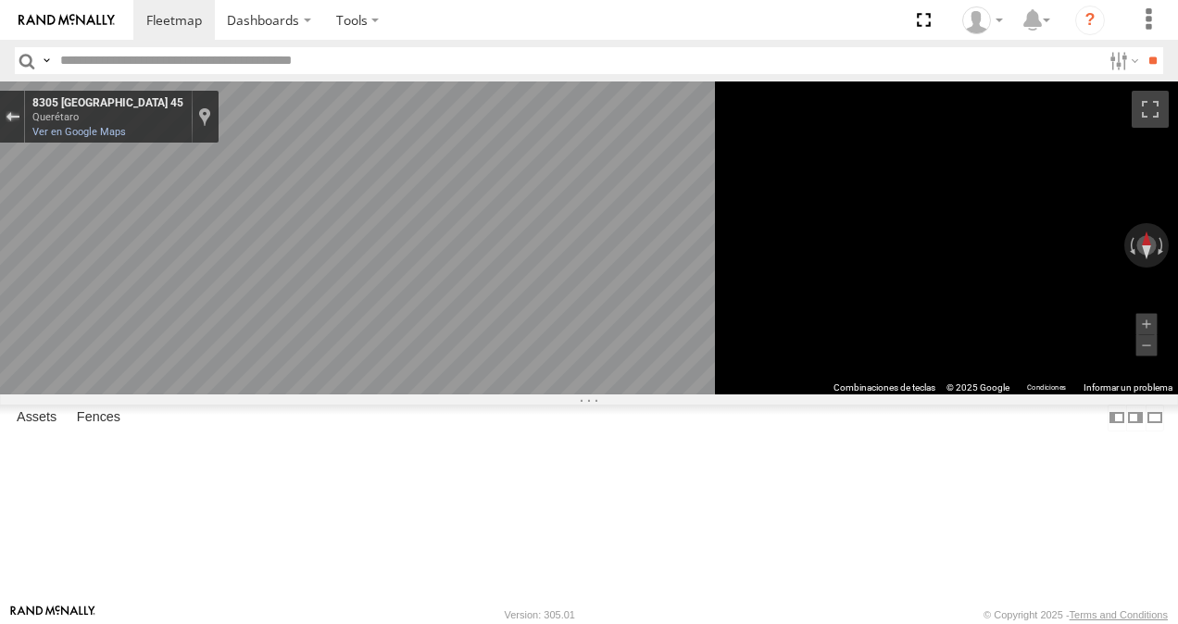
click at [19, 115] on div "Sal de Street View" at bounding box center [13, 116] width 14 height 11
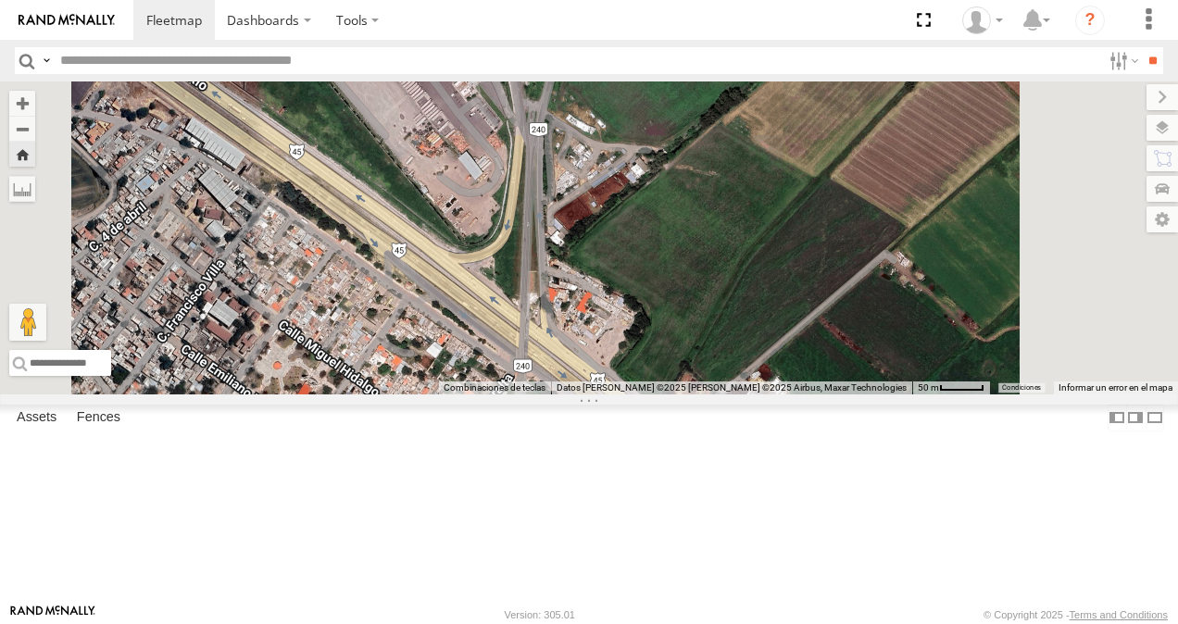
drag, startPoint x: 557, startPoint y: 493, endPoint x: 628, endPoint y: 346, distance: 162.3
click at [628, 346] on div "RJ014 Cargando... Combinaciones de teclas Datos del mapa Datos del mapa ©2025 I…" at bounding box center [589, 237] width 1178 height 313
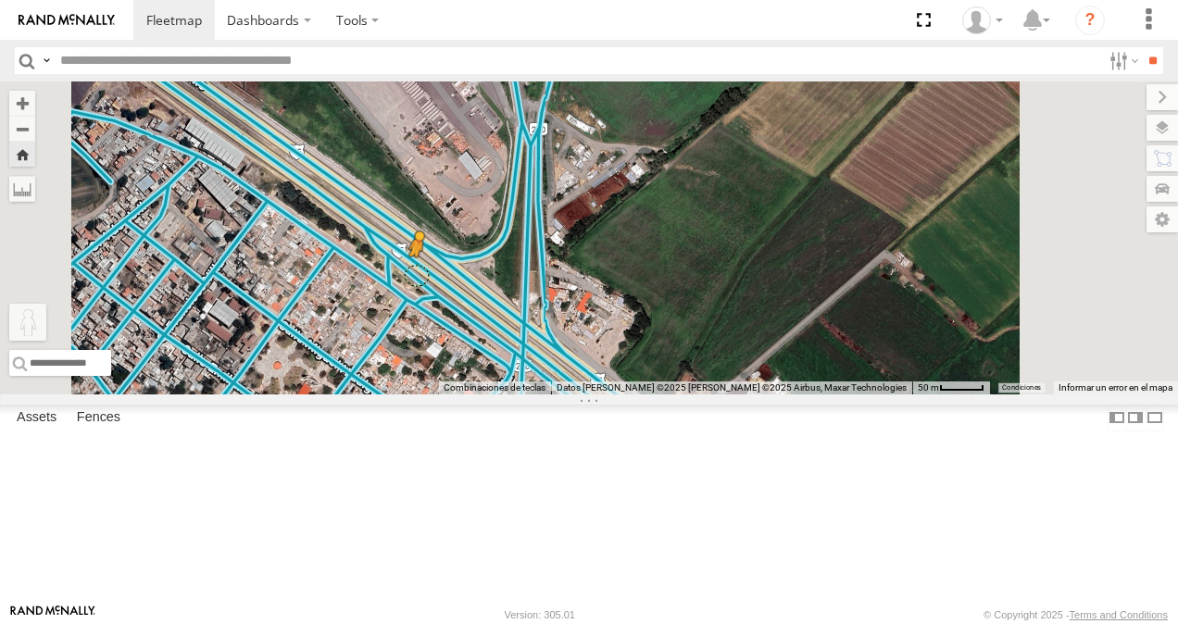
drag, startPoint x: 488, startPoint y: 531, endPoint x: 663, endPoint y: 370, distance: 237.8
click at [663, 370] on div "RJ014 Para activar la función de arrastrar con el teclado, presiona Alt + Intro…" at bounding box center [589, 237] width 1178 height 313
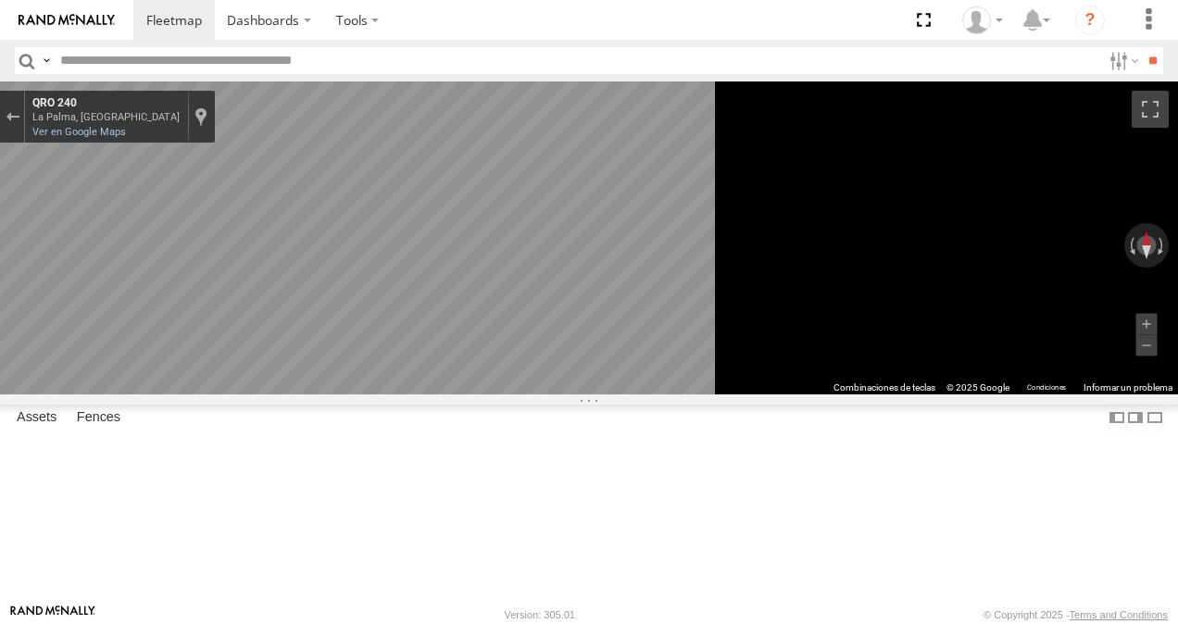
click at [180, 113] on div "La Palma, Querétaro" at bounding box center [105, 117] width 147 height 12
copy div "La Palma, Querétaro QRO 240"
